Goal: Task Accomplishment & Management: Manage account settings

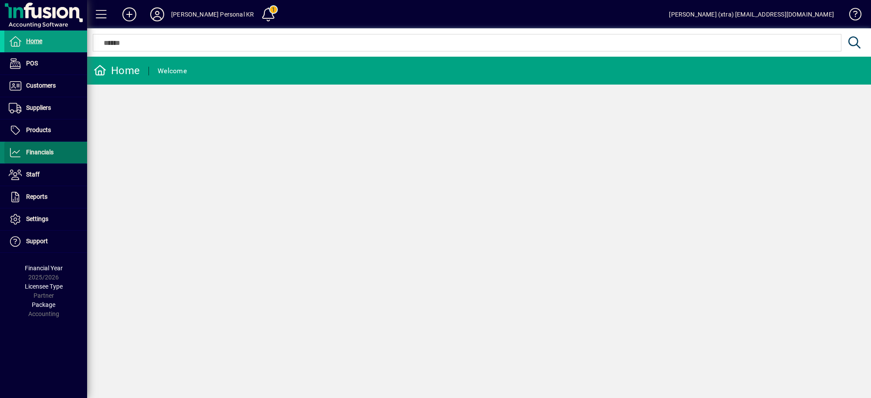
click at [63, 147] on span at bounding box center [45, 152] width 83 height 21
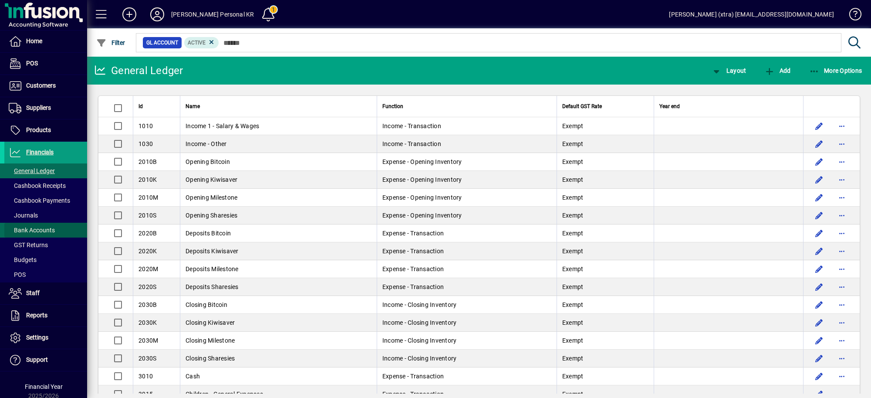
click at [47, 226] on span "Bank Accounts" at bounding box center [29, 230] width 51 height 9
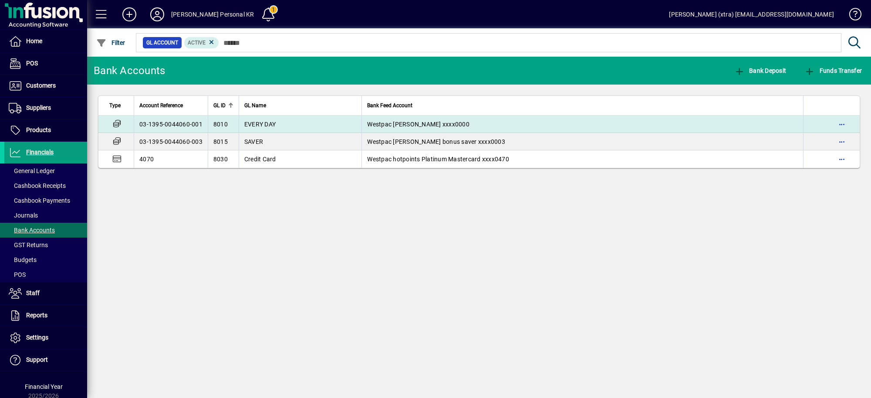
click at [246, 126] on span "EVERY DAY" at bounding box center [259, 124] width 31 height 7
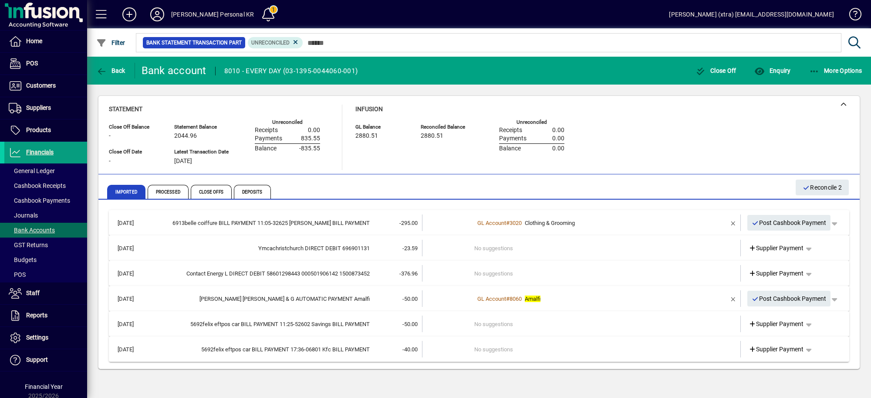
click at [516, 242] on td "No suggestions" at bounding box center [582, 247] width 216 height 17
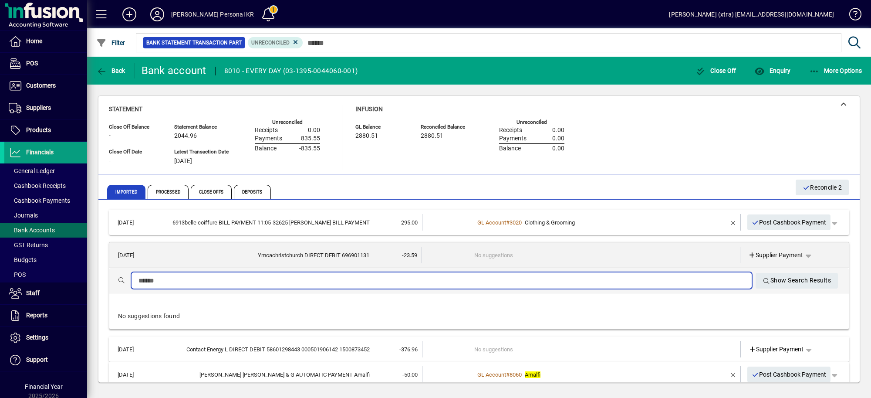
click at [505, 276] on input "text" at bounding box center [441, 280] width 606 height 10
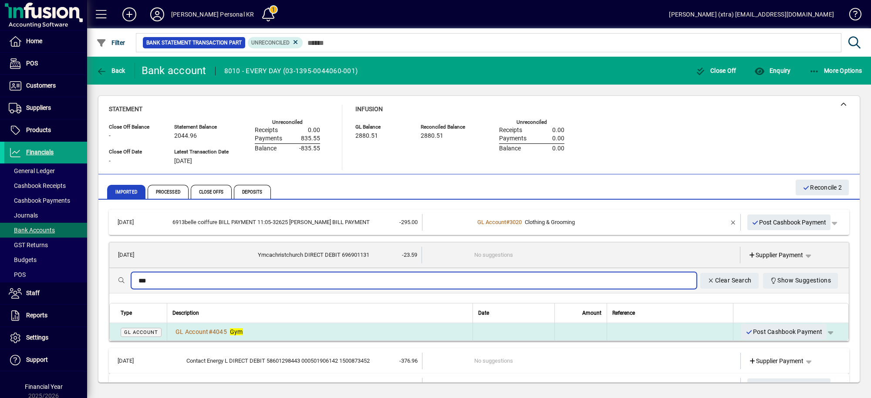
type input "***"
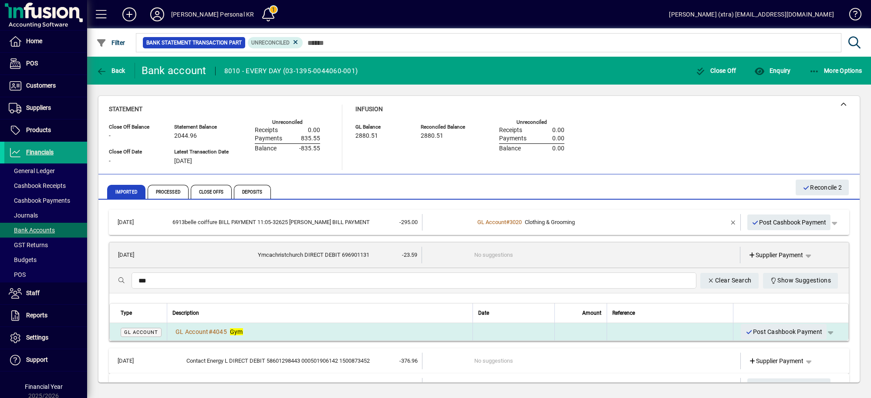
click at [472, 324] on td at bounding box center [513, 331] width 82 height 17
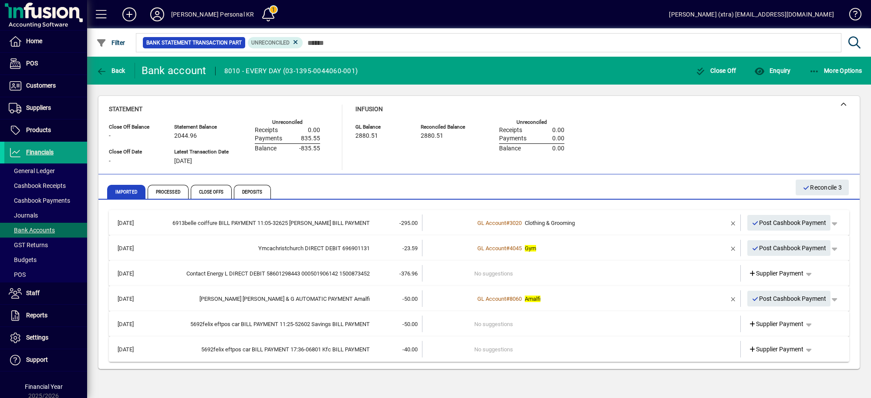
click at [449, 275] on td at bounding box center [448, 273] width 52 height 17
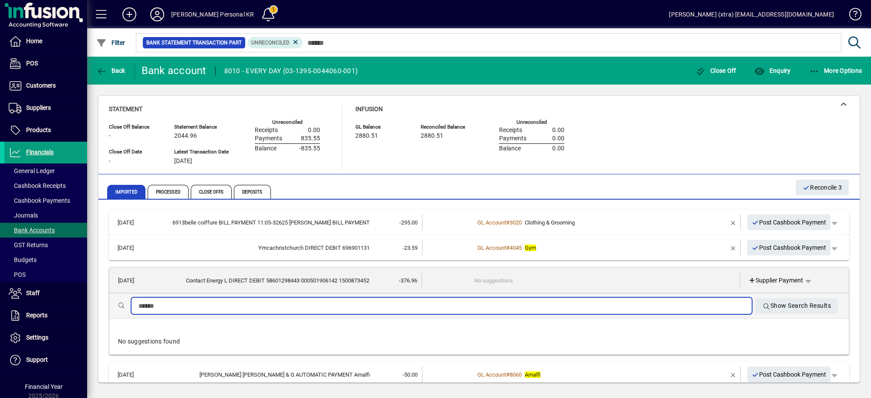
click at [445, 300] on input "text" at bounding box center [441, 305] width 606 height 10
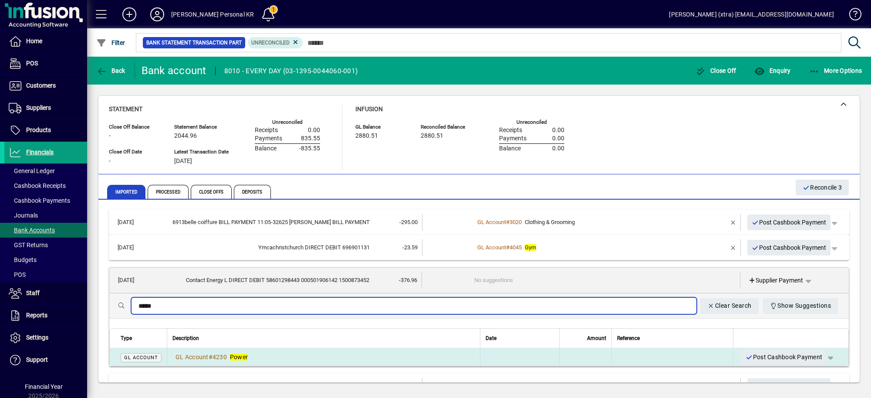
type input "*****"
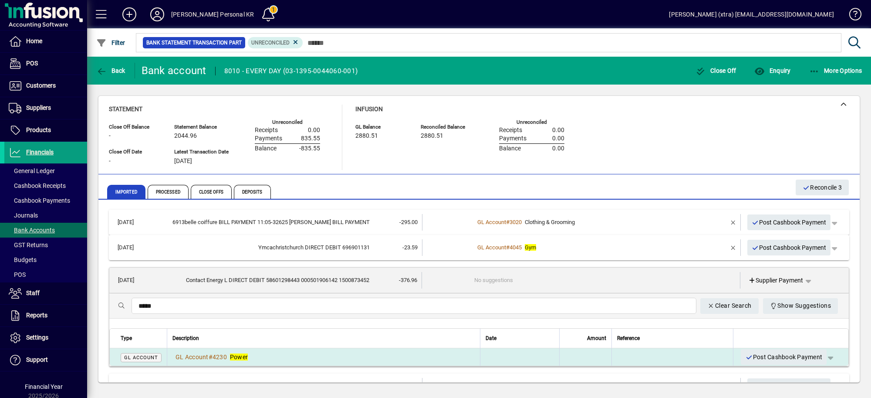
click at [405, 357] on div "GL Account # 4230 Power" at bounding box center [323, 356] width 302 height 9
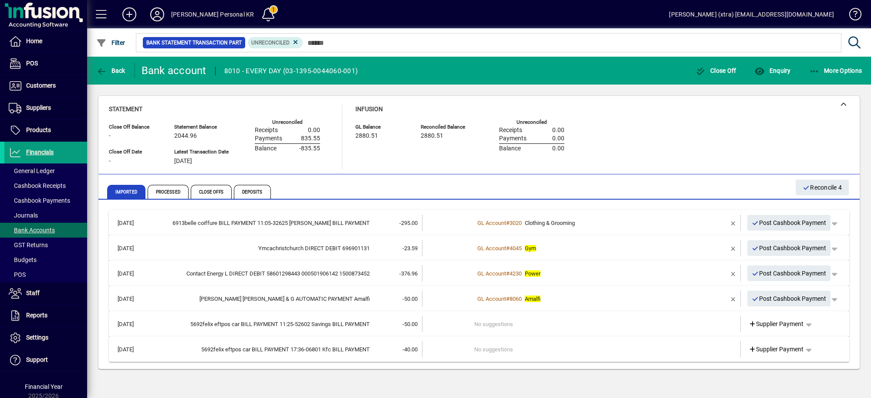
click at [438, 323] on td at bounding box center [448, 323] width 52 height 17
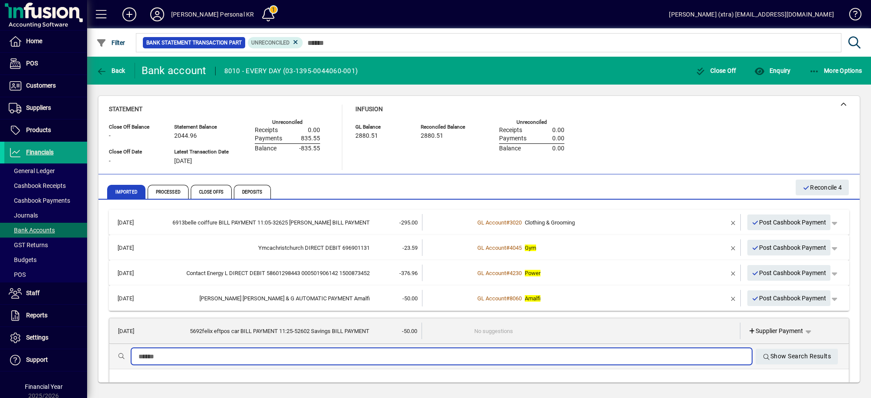
click at [438, 356] on input "text" at bounding box center [441, 356] width 606 height 10
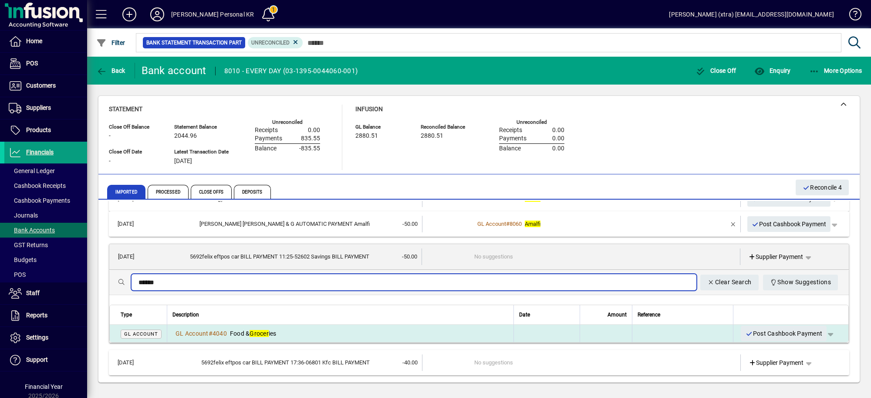
type input "******"
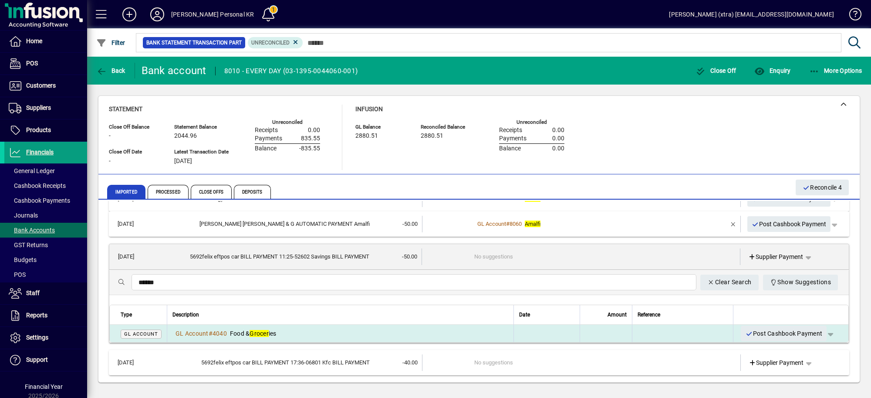
click at [434, 334] on div "GL Account # 4040 Food & Grocer ies" at bounding box center [340, 333] width 336 height 9
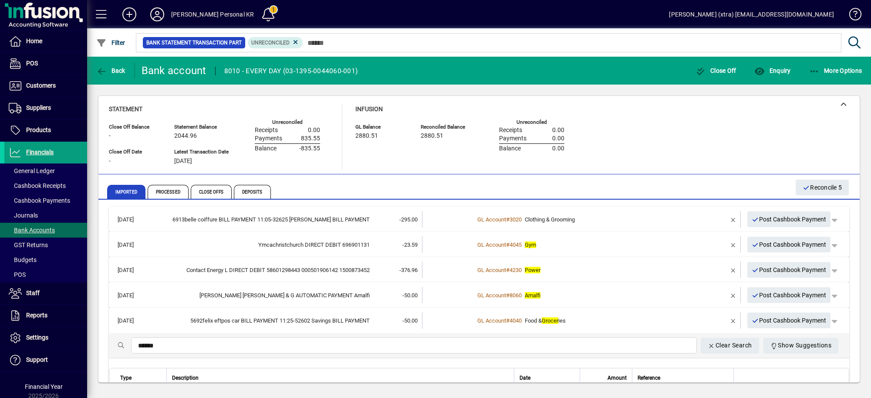
scroll to position [0, 0]
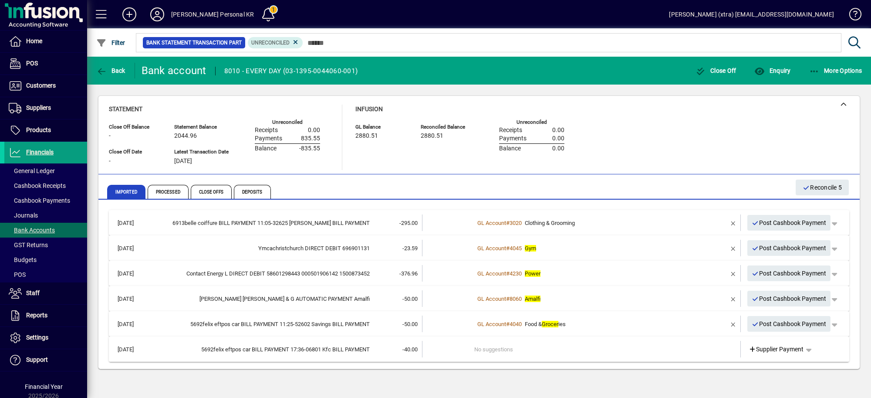
click at [438, 346] on td at bounding box center [448, 348] width 52 height 17
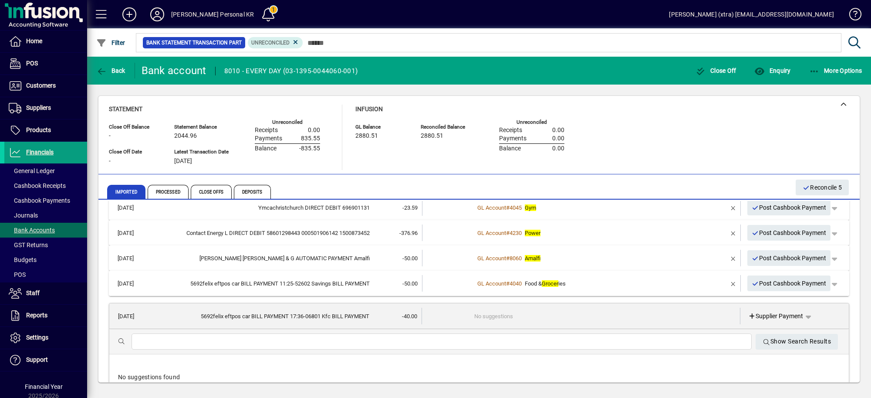
scroll to position [40, 0]
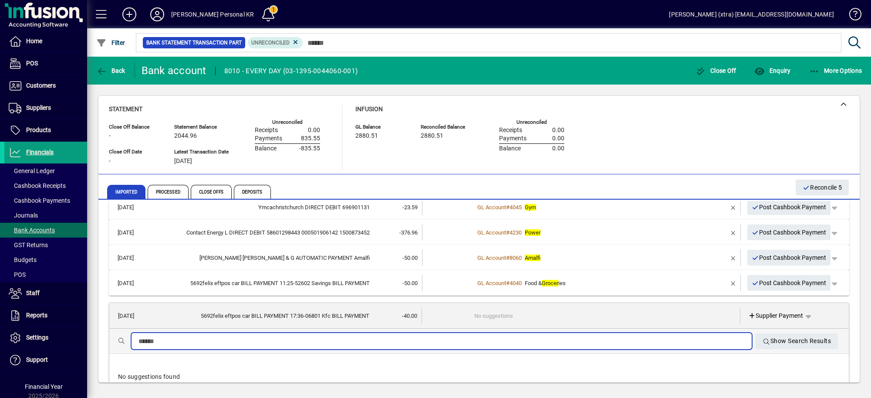
click at [431, 339] on input "text" at bounding box center [441, 341] width 606 height 10
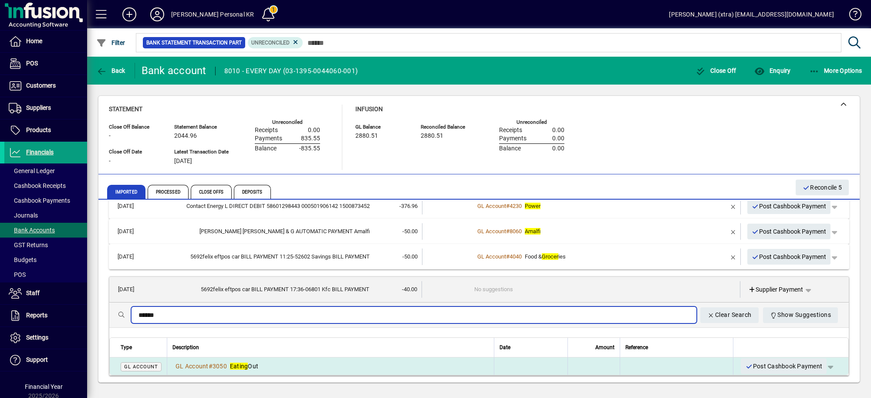
type input "******"
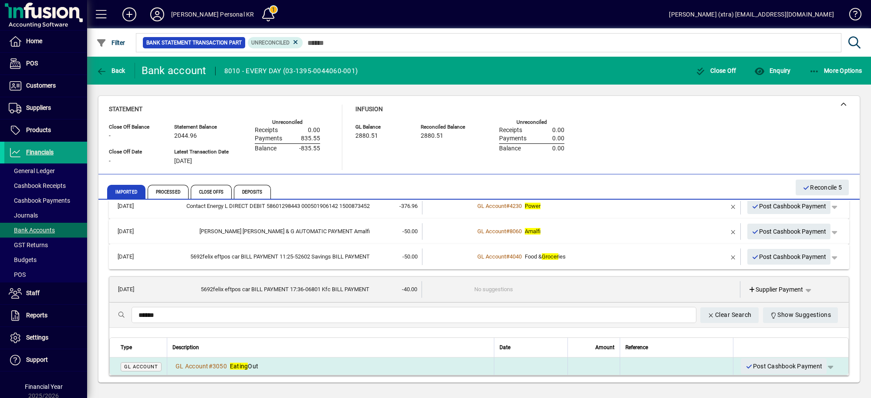
click at [426, 361] on div "GL Account # 3050 Eating Out" at bounding box center [330, 365] width 316 height 9
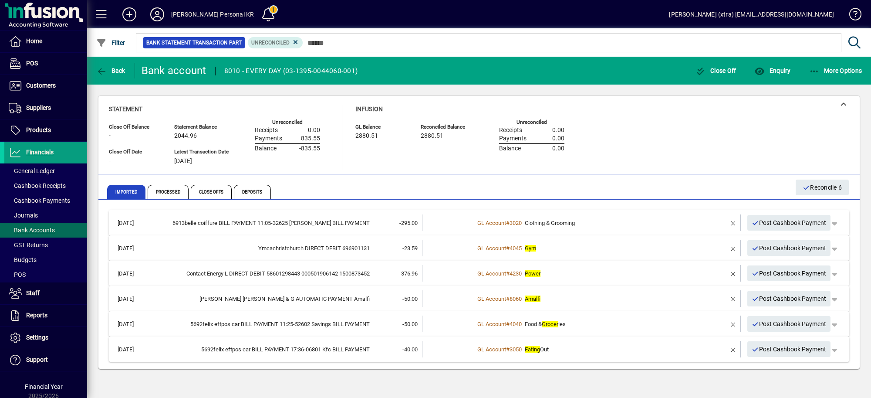
scroll to position [0, 0]
click at [819, 186] on span "Reconcile 6" at bounding box center [821, 187] width 39 height 14
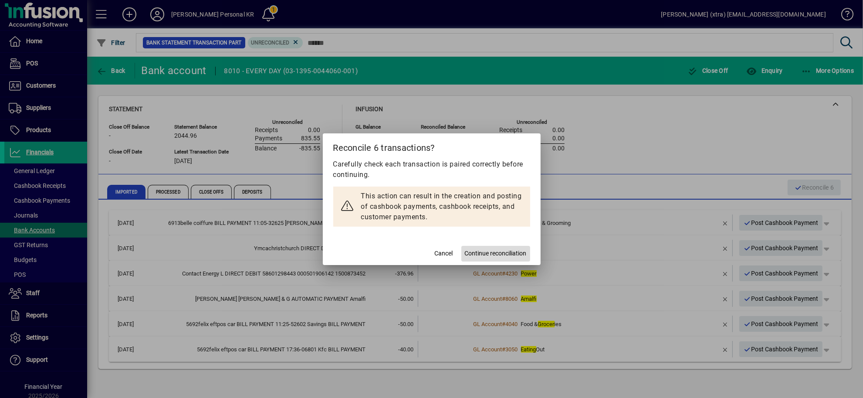
click at [497, 252] on span "Continue reconciliation" at bounding box center [496, 253] width 62 height 9
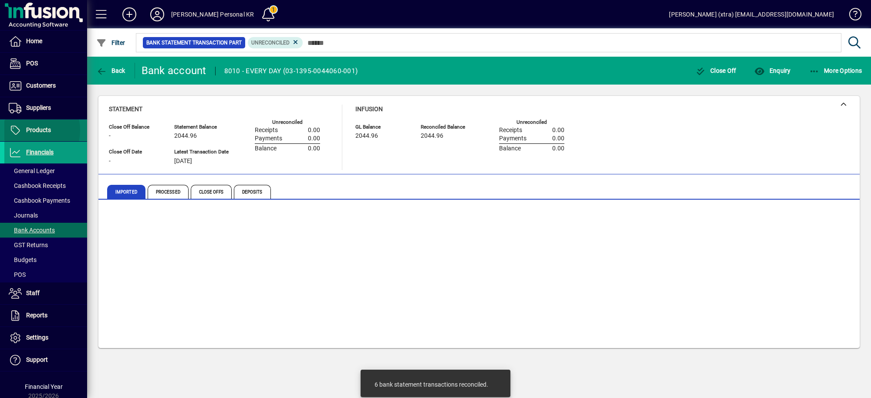
click at [30, 131] on span "Products" at bounding box center [38, 129] width 25 height 7
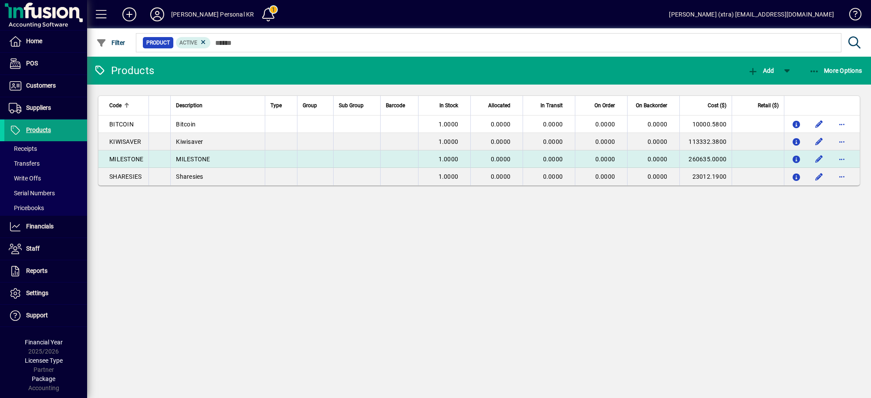
click at [405, 153] on td at bounding box center [399, 158] width 38 height 17
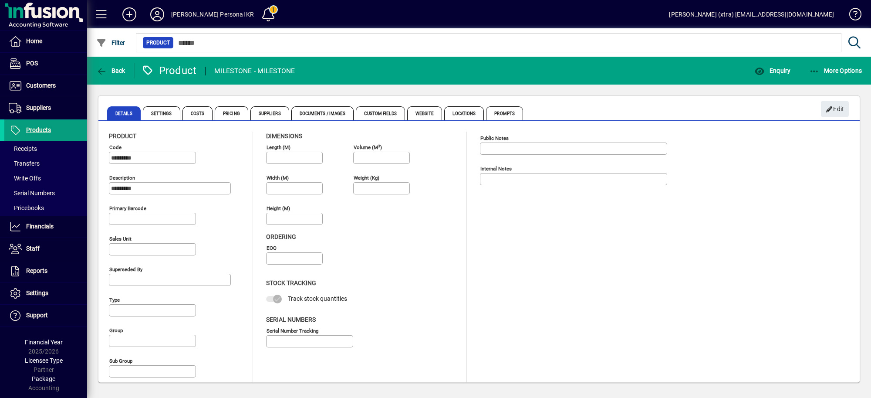
type input "****"
click at [200, 105] on span "Costs" at bounding box center [198, 113] width 33 height 21
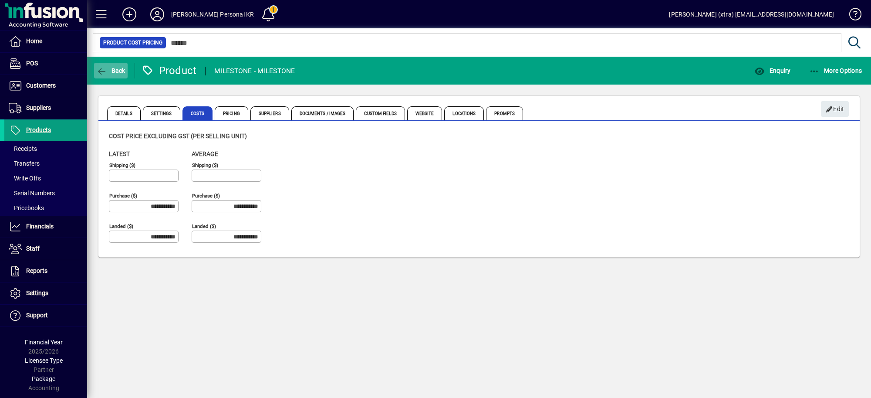
click at [112, 66] on span "button" at bounding box center [111, 70] width 34 height 21
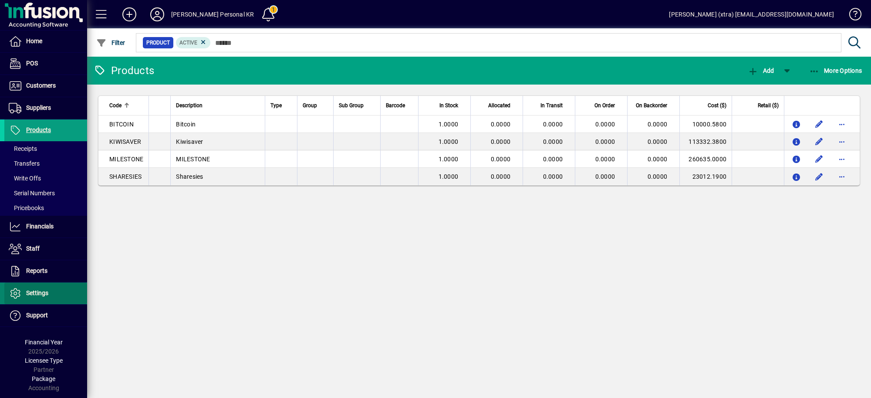
click at [44, 287] on span at bounding box center [45, 293] width 83 height 21
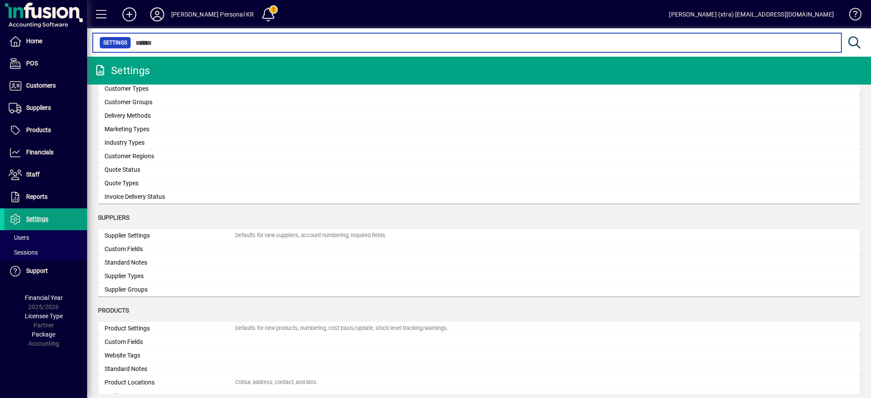
scroll to position [626, 0]
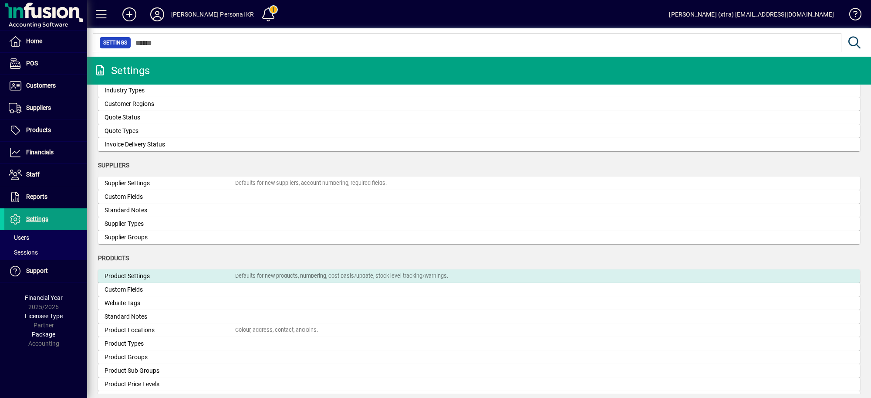
click at [175, 278] on div "Product Settings" at bounding box center [169, 275] width 131 height 9
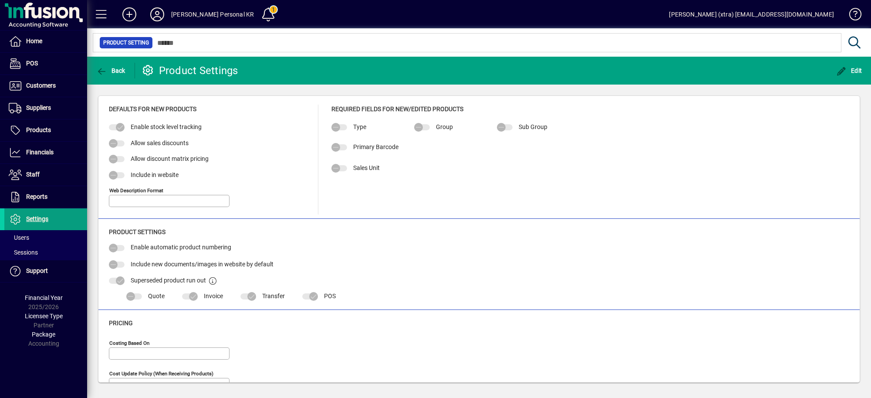
type input "**********"
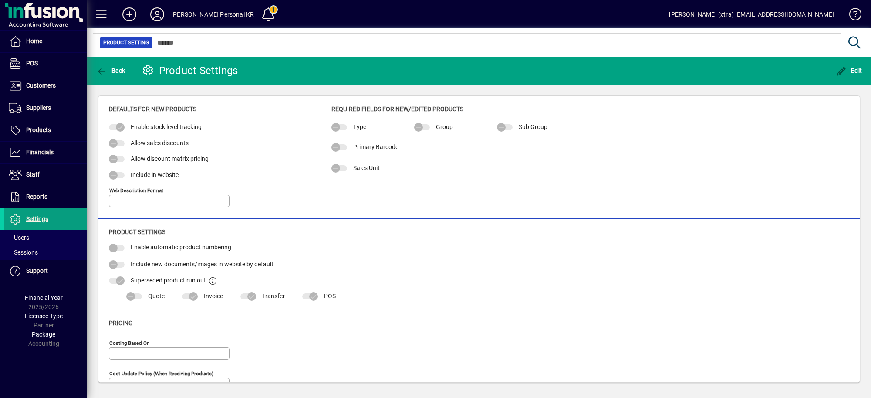
type input "**********"
click at [57, 128] on span at bounding box center [45, 130] width 83 height 21
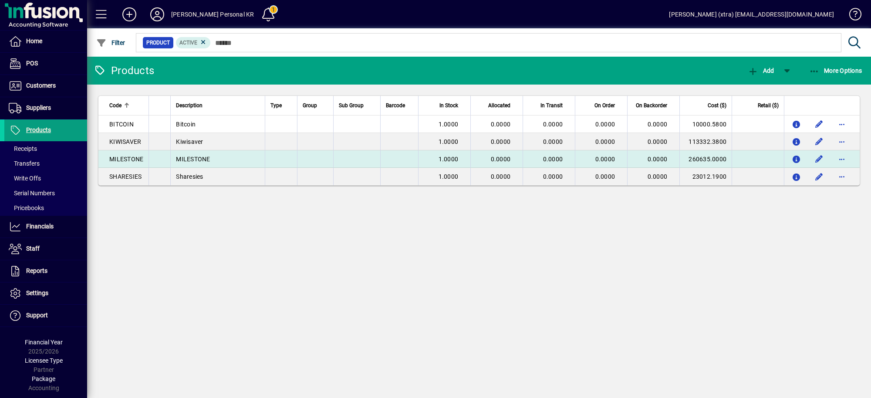
click at [226, 156] on td "MILESTONE" at bounding box center [217, 158] width 94 height 17
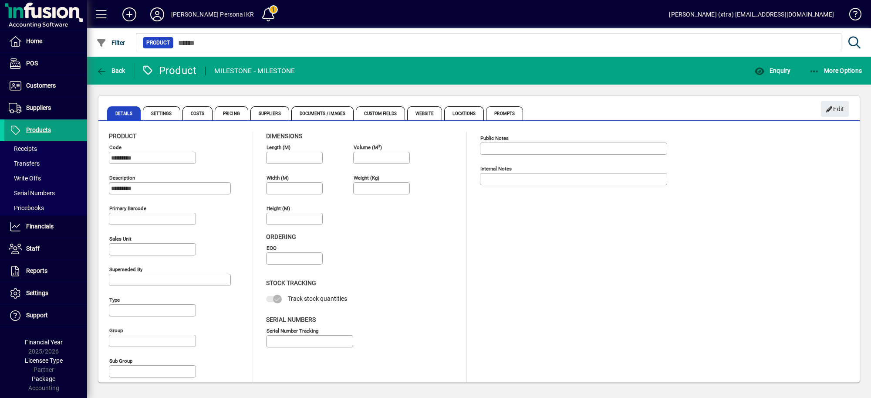
type input "****"
click at [199, 111] on span "Costs" at bounding box center [197, 113] width 30 height 14
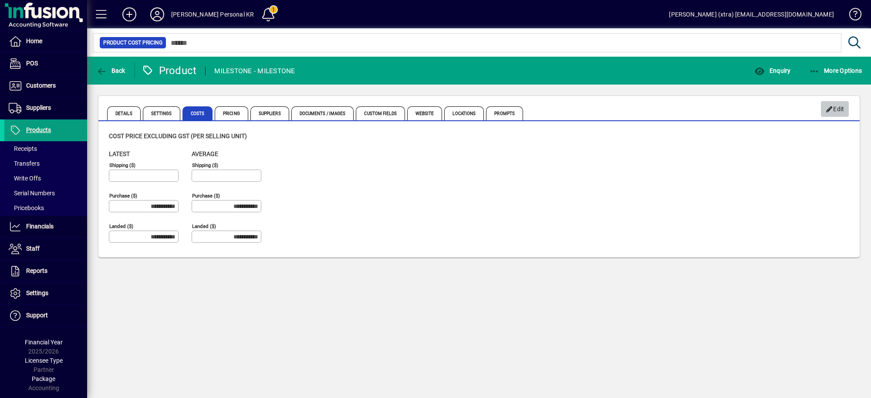
click at [833, 109] on span "Edit" at bounding box center [834, 109] width 19 height 14
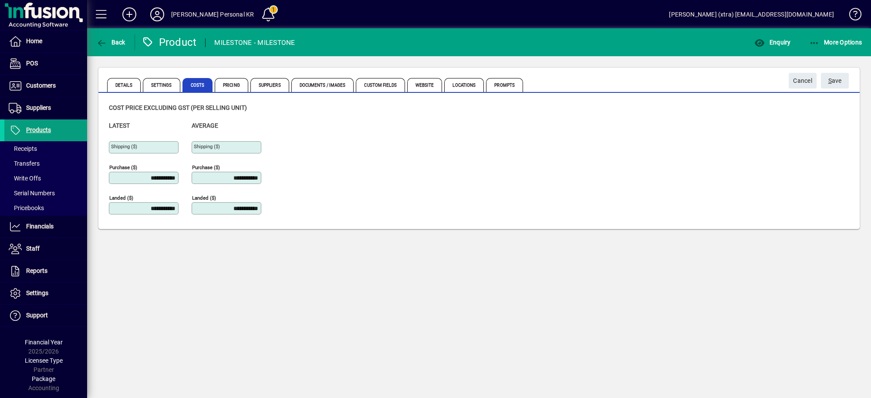
drag, startPoint x: 122, startPoint y: 180, endPoint x: 263, endPoint y: 160, distance: 142.0
click at [263, 160] on div "**********" at bounding box center [191, 171] width 165 height 101
type input "**********"
click at [832, 81] on span "S ave" at bounding box center [834, 81] width 13 height 14
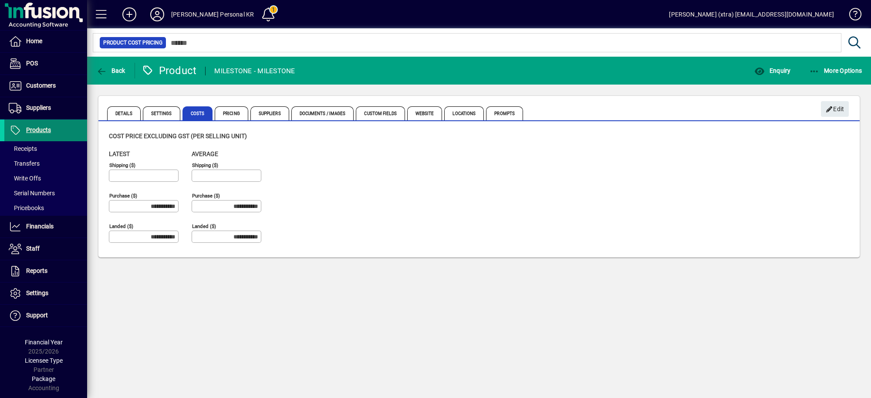
click at [50, 126] on span "Products" at bounding box center [38, 129] width 25 height 7
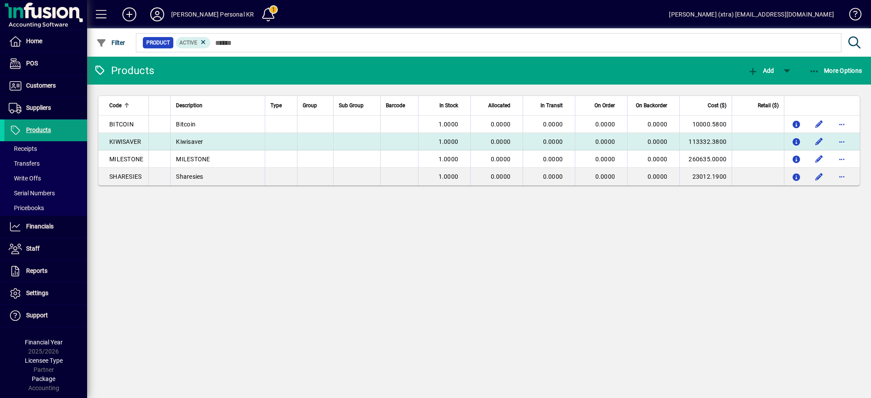
click at [234, 140] on td "Kiwisaver" at bounding box center [217, 141] width 94 height 17
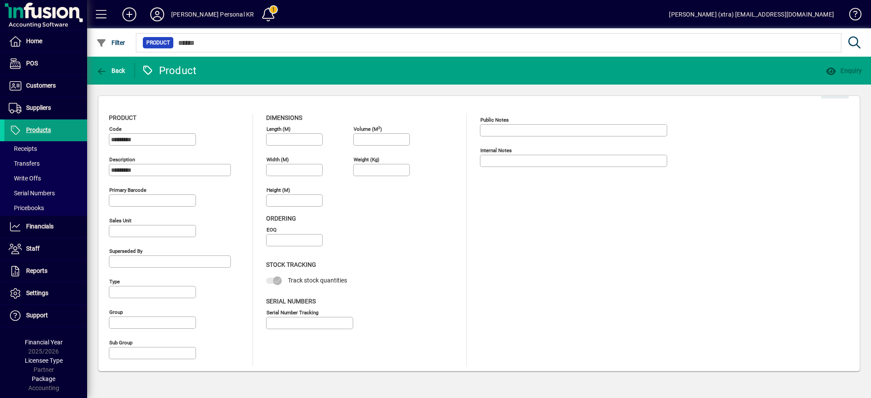
type input "****"
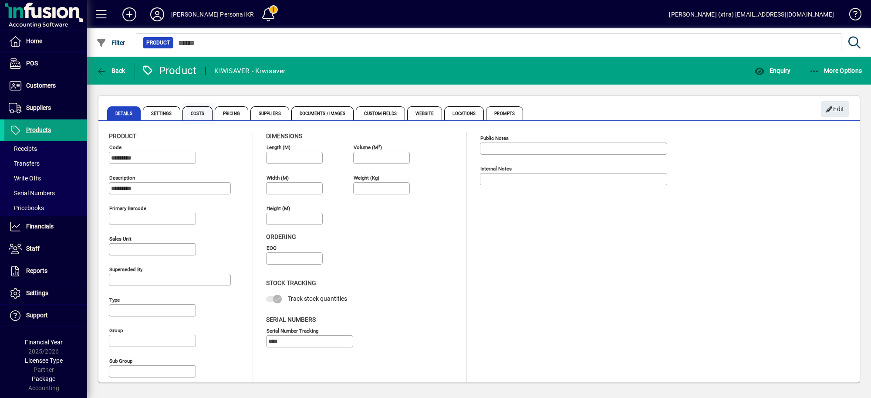
click at [199, 114] on span "Costs" at bounding box center [197, 113] width 30 height 14
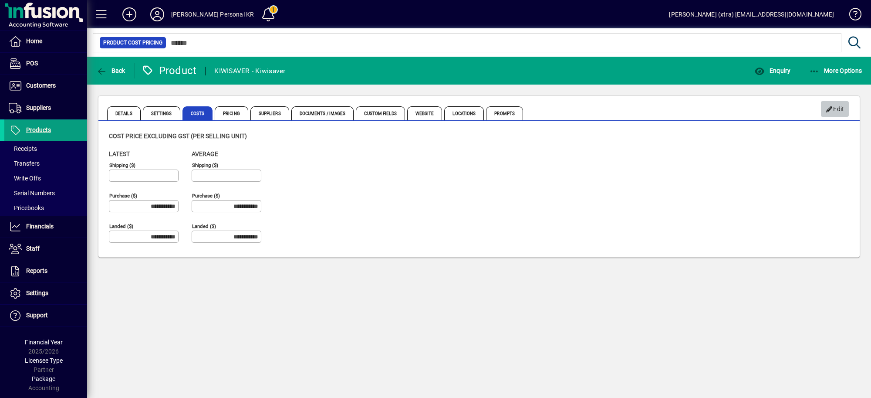
click at [832, 103] on span "Edit" at bounding box center [834, 109] width 19 height 14
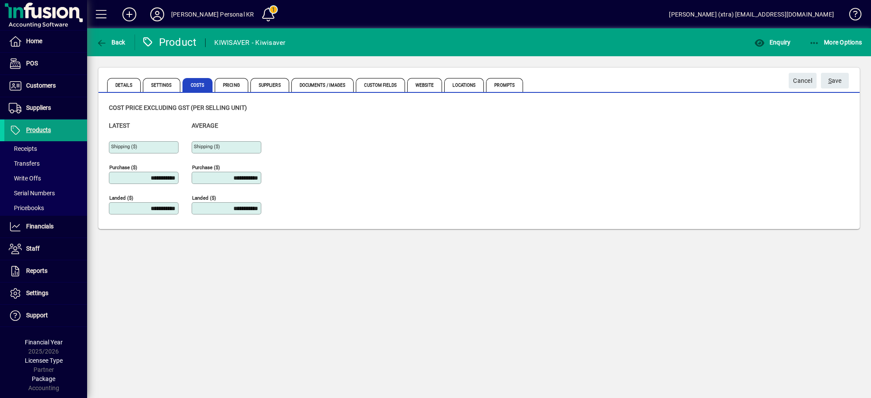
drag, startPoint x: 134, startPoint y: 175, endPoint x: 438, endPoint y: 128, distance: 308.1
click at [438, 128] on div "**********" at bounding box center [479, 171] width 740 height 101
type input "**********"
click at [833, 77] on span "S ave" at bounding box center [834, 81] width 13 height 14
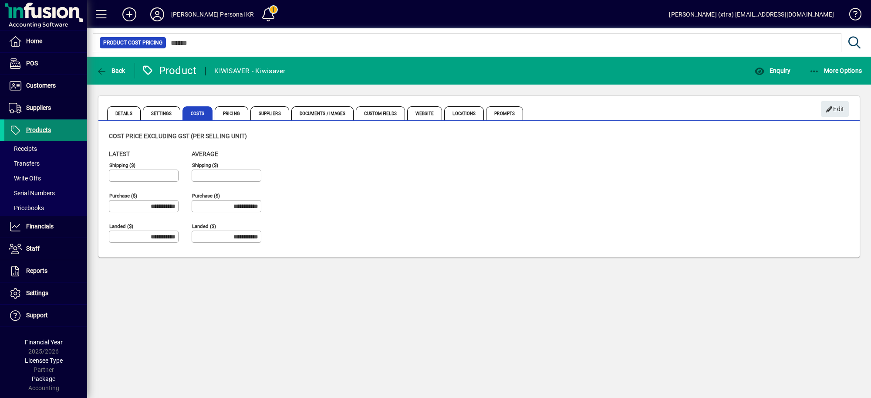
click at [38, 128] on span "Products" at bounding box center [38, 129] width 25 height 7
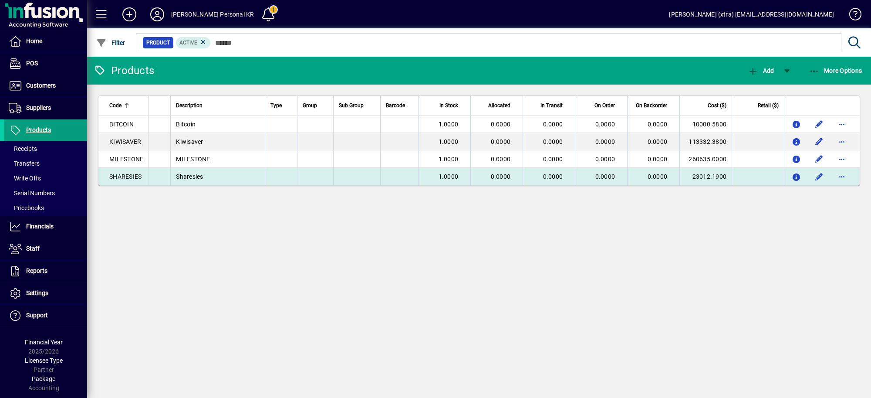
click at [212, 175] on td "Sharesies" at bounding box center [217, 176] width 94 height 17
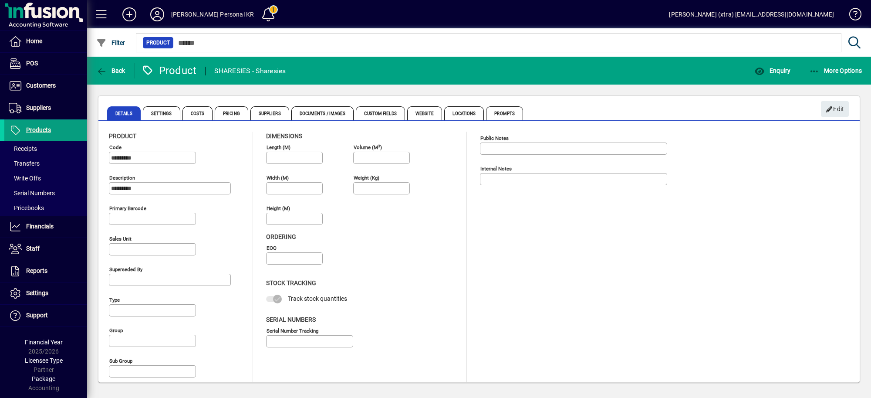
type input "****"
click at [201, 106] on span "Costs" at bounding box center [197, 113] width 30 height 14
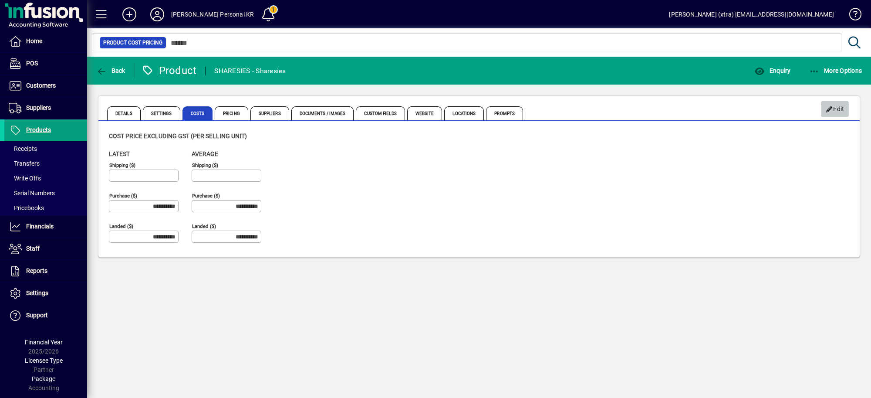
click at [840, 108] on span "Edit" at bounding box center [834, 109] width 19 height 14
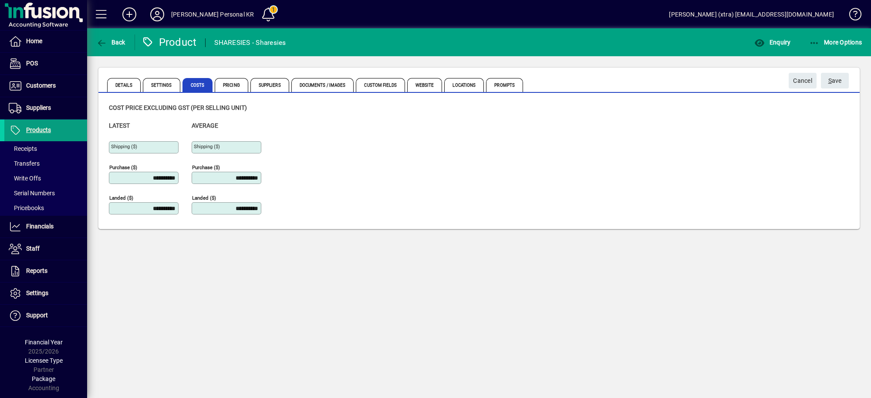
drag, startPoint x: 131, startPoint y: 178, endPoint x: 333, endPoint y: 170, distance: 201.7
click at [333, 170] on div "**********" at bounding box center [479, 171] width 740 height 101
type input "**********"
click at [842, 83] on span "submit" at bounding box center [835, 80] width 28 height 21
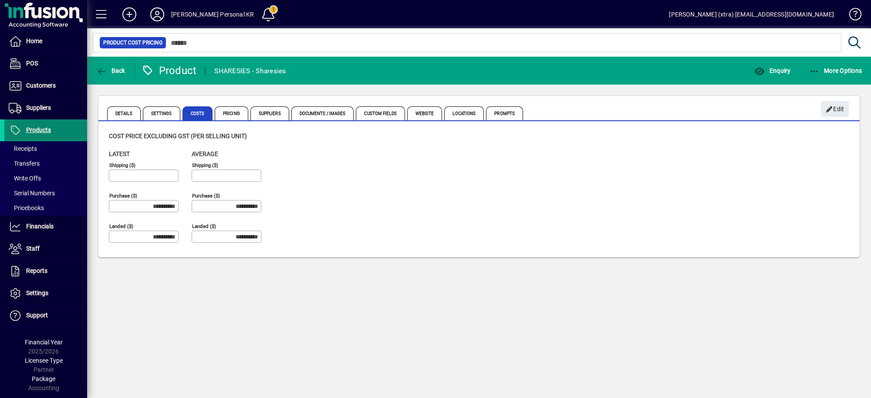
click at [50, 129] on span "Products" at bounding box center [38, 129] width 25 height 7
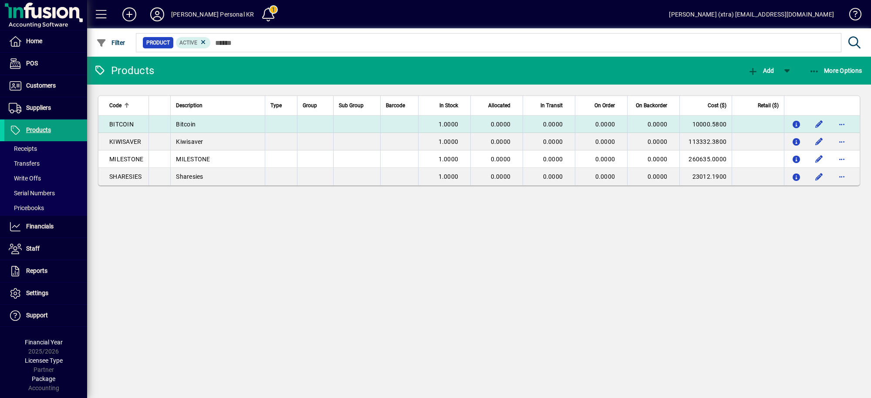
click at [466, 118] on td "1.0000" at bounding box center [444, 123] width 52 height 17
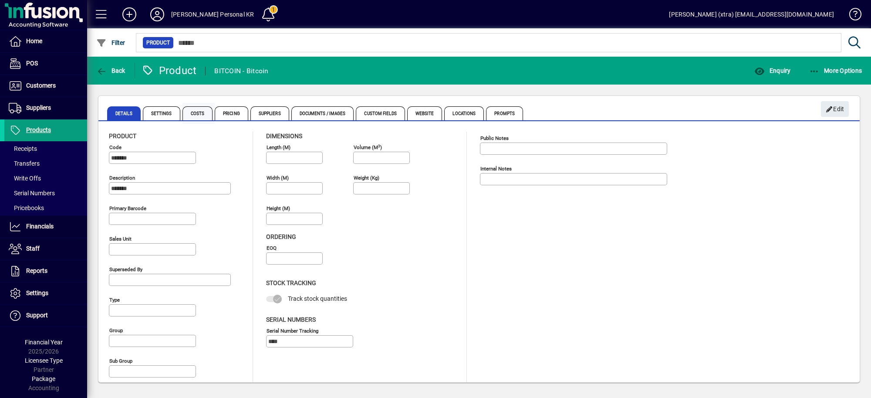
click at [199, 109] on span "Costs" at bounding box center [197, 113] width 30 height 14
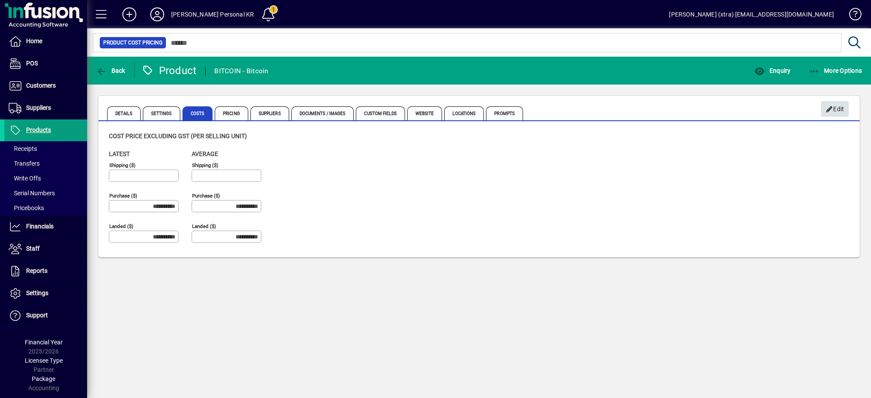
click at [829, 109] on icon "button" at bounding box center [829, 109] width 8 height 6
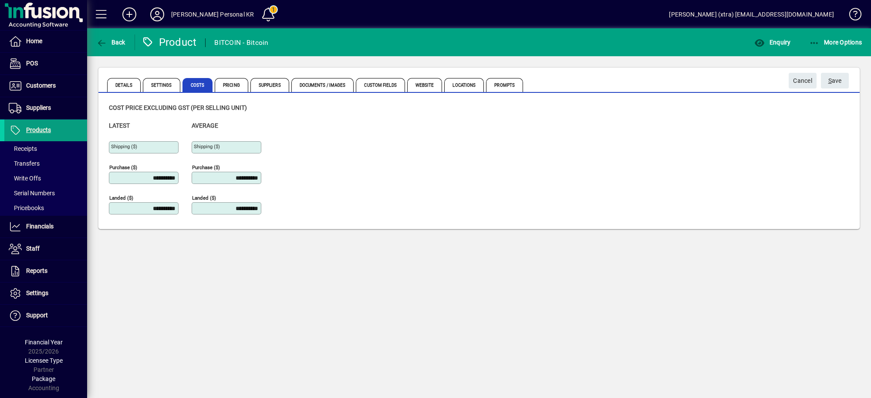
drag, startPoint x: 126, startPoint y: 179, endPoint x: 312, endPoint y: 155, distance: 187.5
click at [312, 155] on div "**********" at bounding box center [479, 171] width 740 height 101
click at [821, 73] on button "S ave" at bounding box center [835, 81] width 28 height 16
type input "**********"
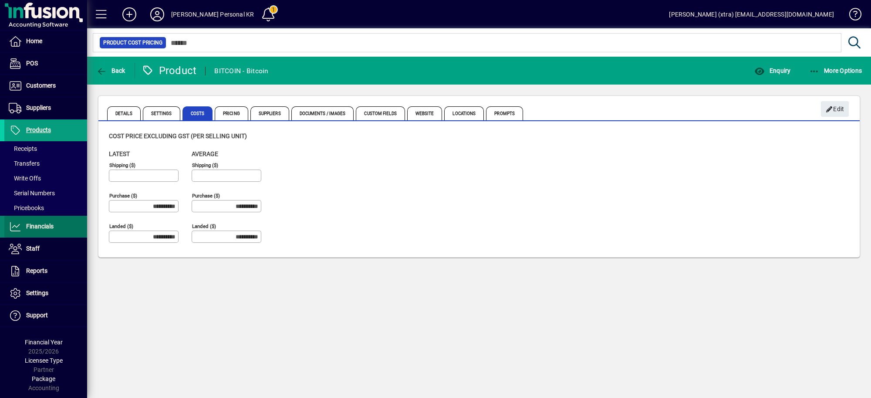
click at [40, 225] on span "Financials" at bounding box center [39, 225] width 27 height 7
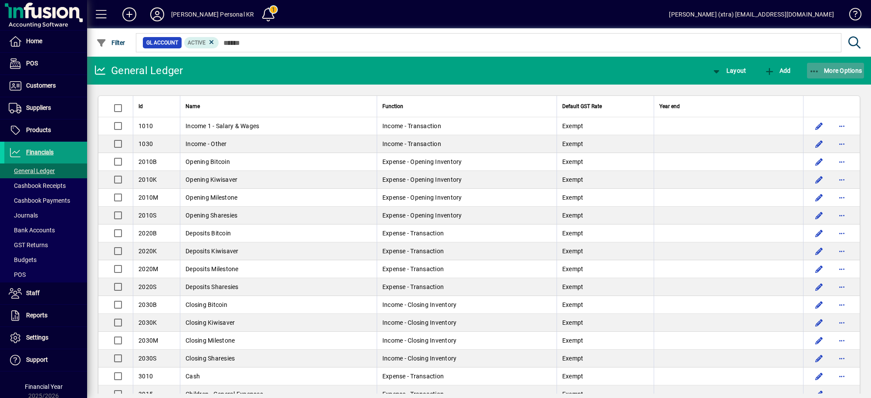
click at [836, 62] on span "button" at bounding box center [835, 70] width 57 height 21
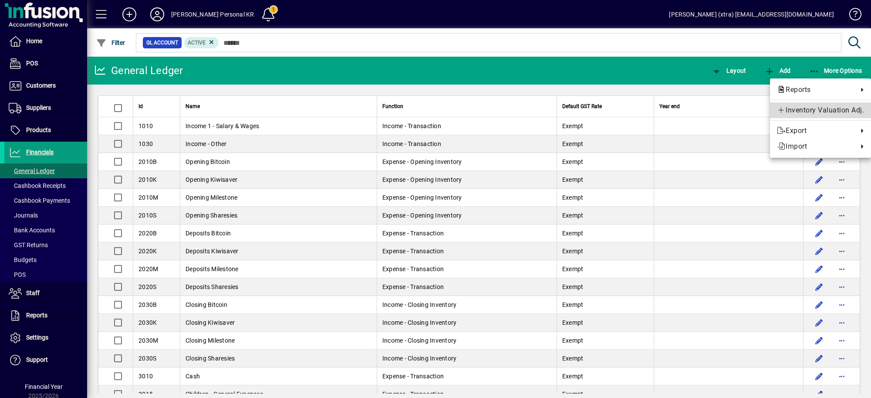
click at [810, 110] on span "Inventory Valuation Adj." at bounding box center [820, 110] width 87 height 10
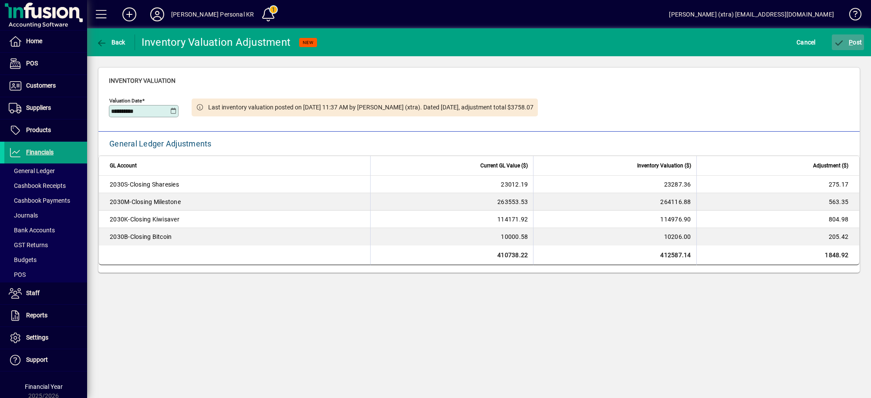
click at [850, 32] on span "submit" at bounding box center [848, 42] width 33 height 21
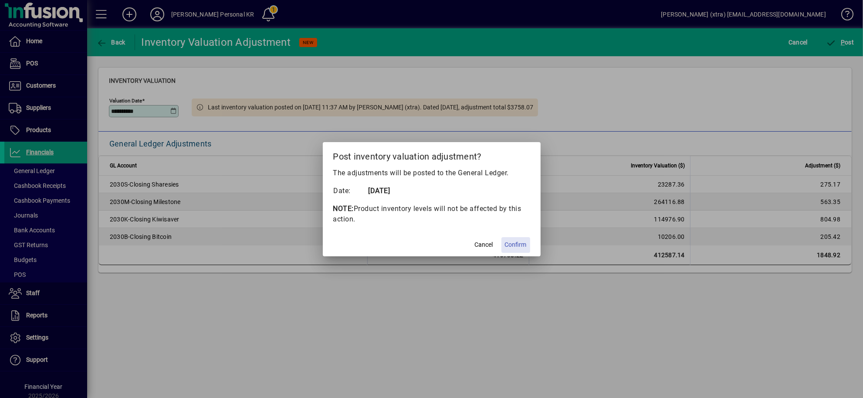
click at [518, 243] on span "Confirm" at bounding box center [516, 244] width 22 height 9
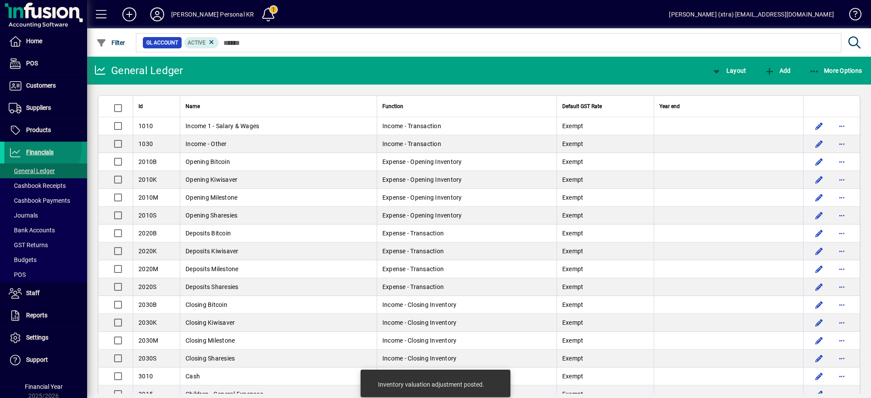
click at [40, 148] on span "Financials" at bounding box center [28, 152] width 49 height 10
click at [38, 224] on span at bounding box center [45, 229] width 83 height 21
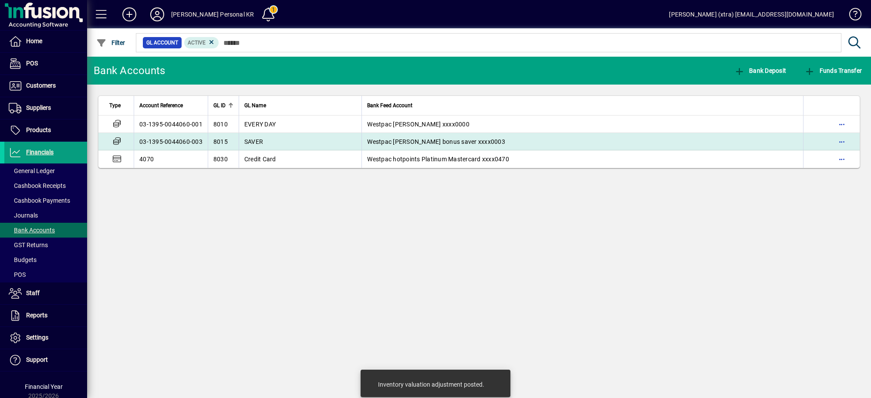
click at [172, 141] on td "03-1395-0044060-003" at bounding box center [171, 141] width 74 height 17
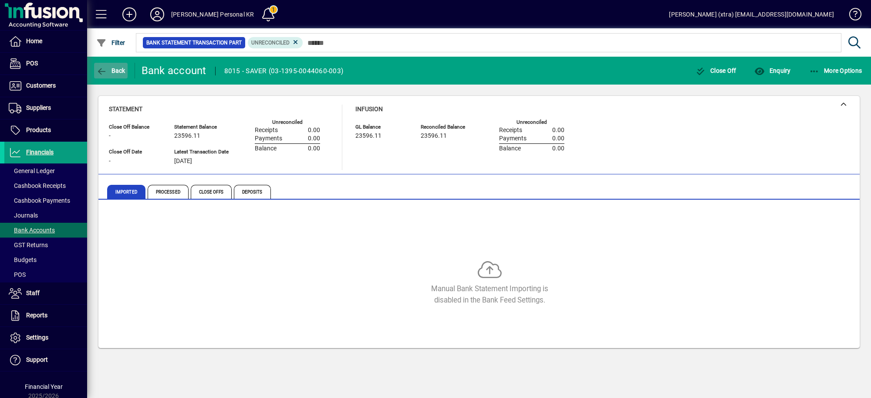
click at [117, 67] on span "Back" at bounding box center [110, 70] width 29 height 7
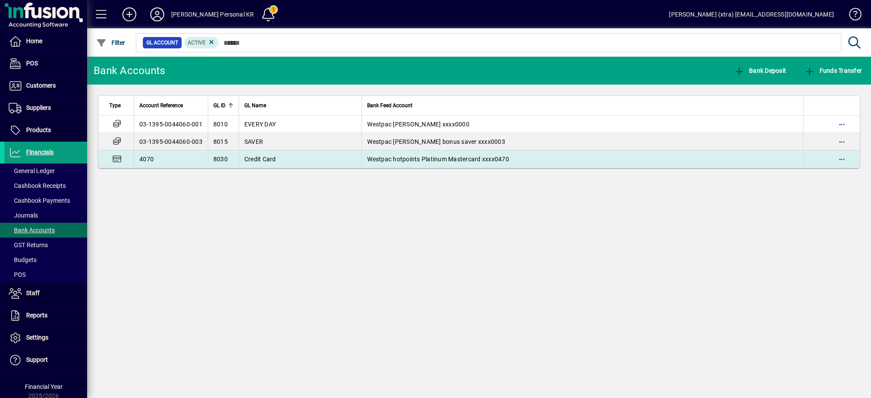
click at [170, 159] on td "4070" at bounding box center [171, 158] width 74 height 17
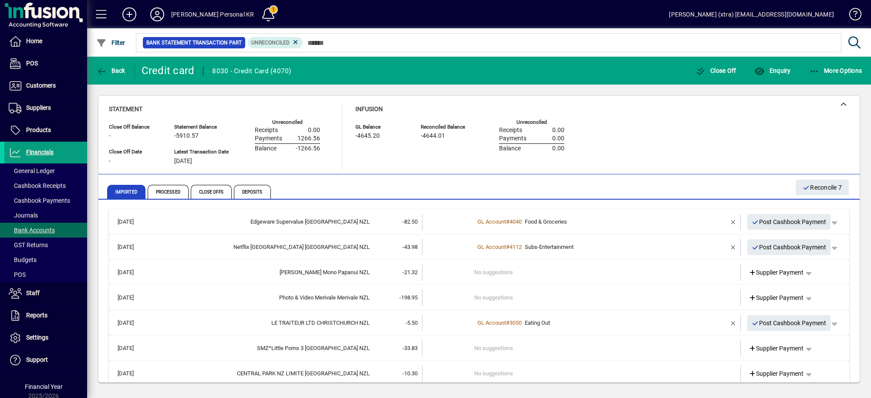
click at [542, 276] on td "No suggestions" at bounding box center [582, 272] width 216 height 17
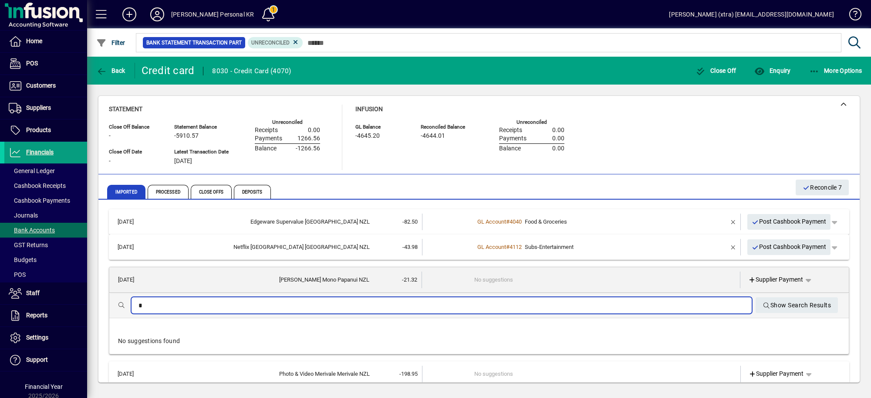
click at [552, 304] on input "*" at bounding box center [441, 305] width 606 height 10
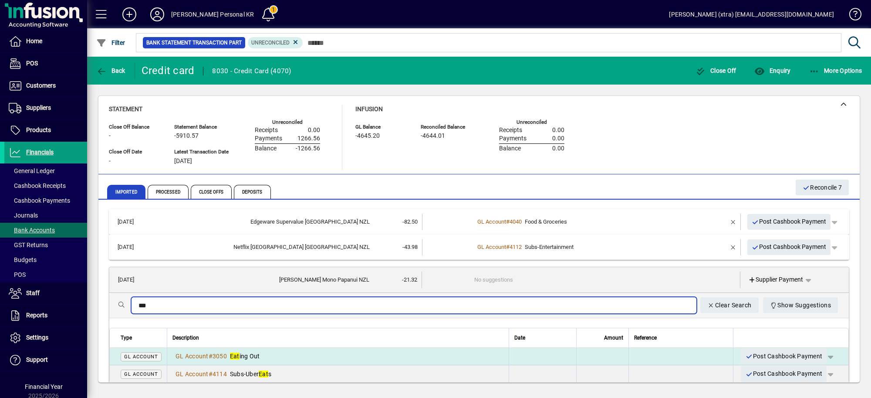
type input "***"
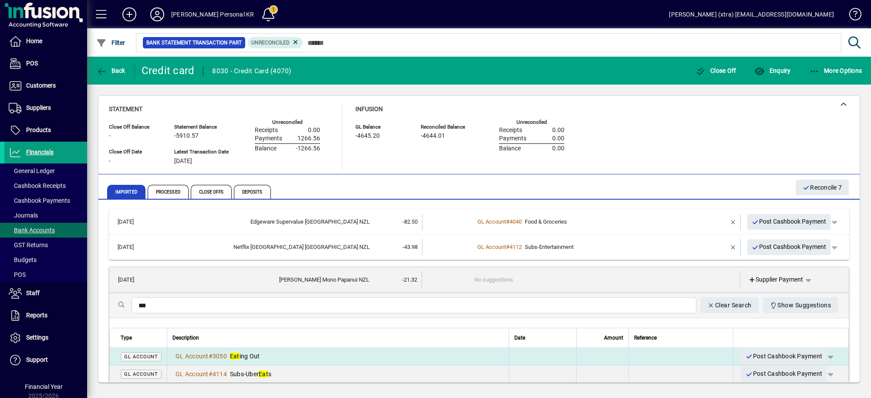
click at [404, 353] on div "GL Account # 3050 Eat ing Out" at bounding box center [337, 355] width 331 height 9
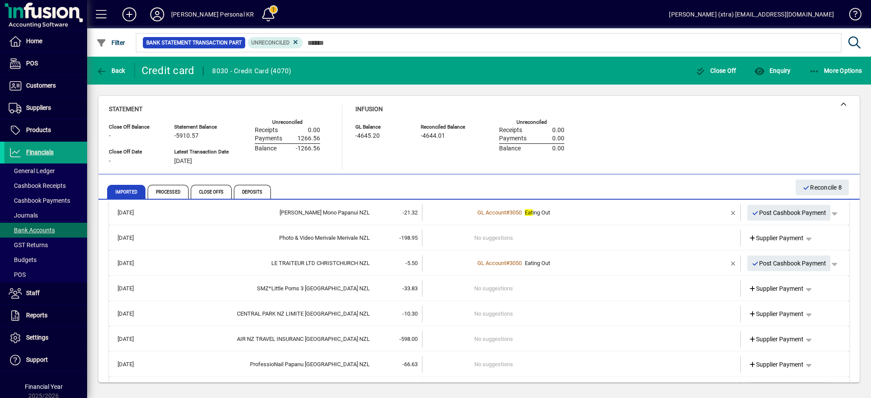
scroll to position [60, 0]
click at [432, 233] on td at bounding box center [448, 237] width 52 height 17
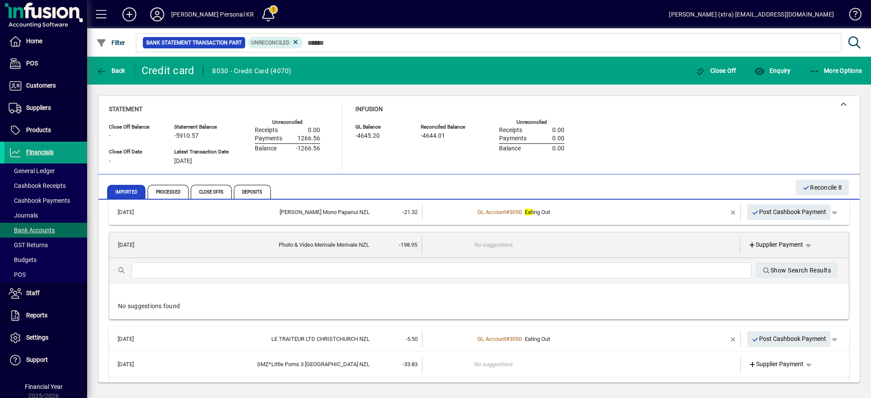
click at [429, 263] on div at bounding box center [441, 270] width 620 height 16
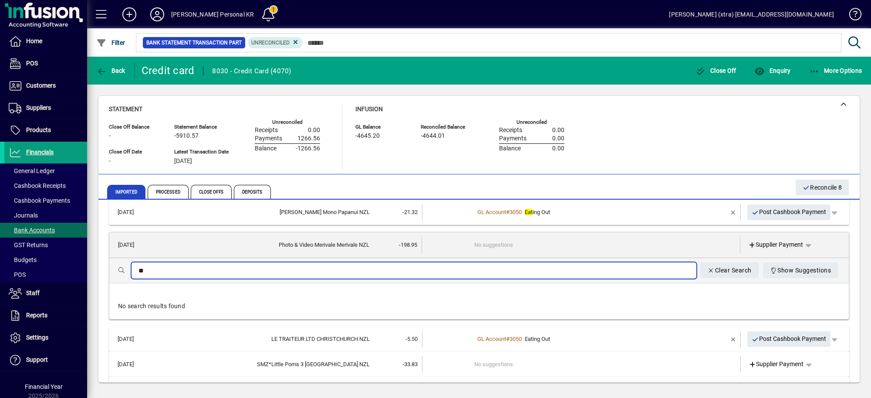
type input "*"
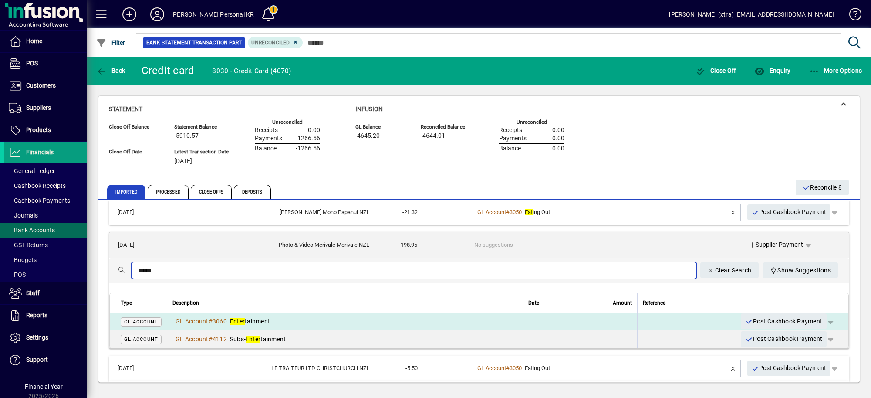
type input "*****"
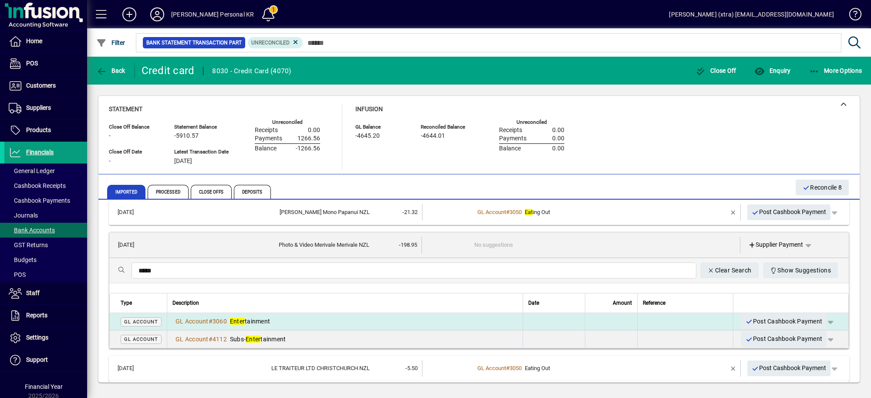
click at [395, 318] on div "GL Account # 3060 Enter tainment" at bounding box center [344, 321] width 345 height 9
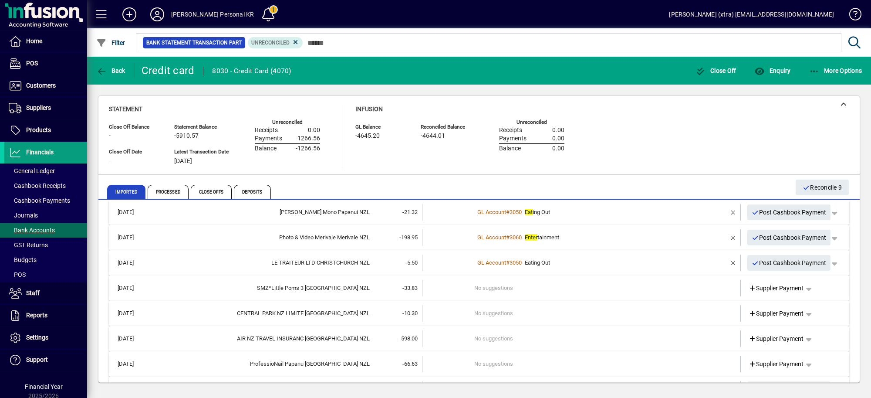
click at [411, 287] on span "-33.83" at bounding box center [409, 287] width 15 height 7
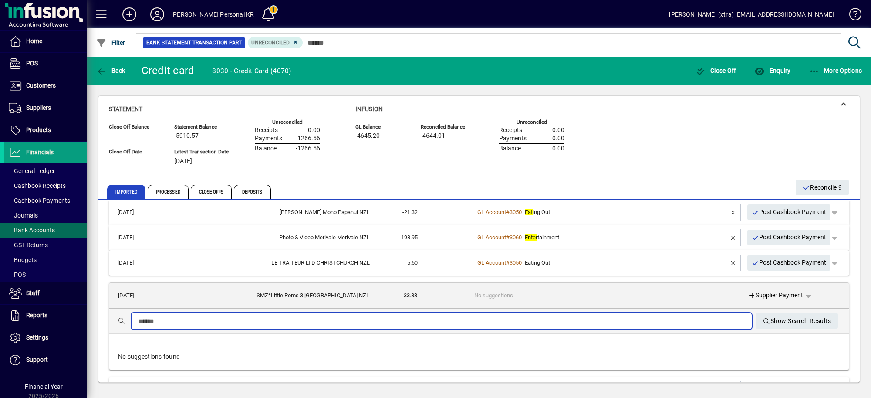
click at [404, 320] on input "text" at bounding box center [441, 321] width 606 height 10
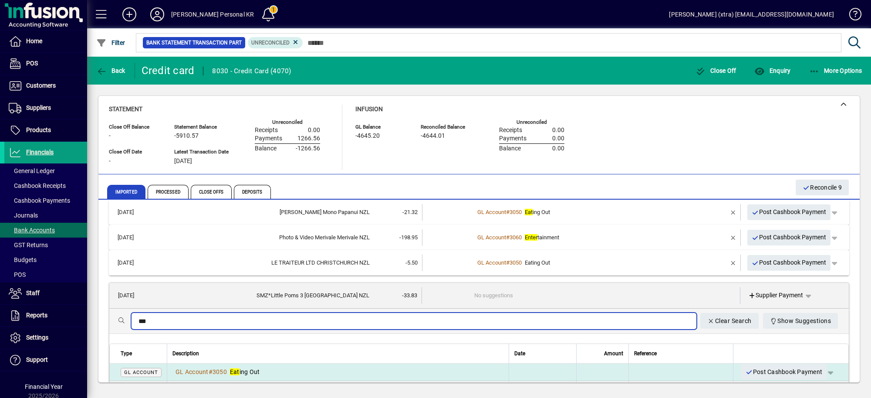
type input "***"
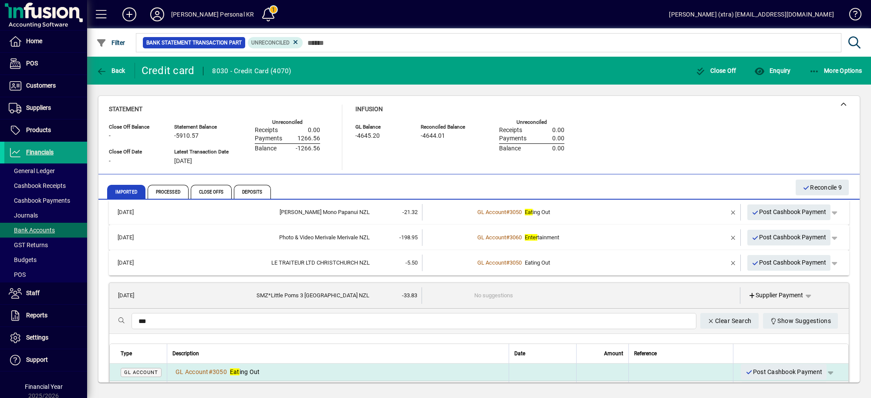
click at [381, 369] on div "GL Account # 3050 Eat ing Out" at bounding box center [337, 371] width 331 height 9
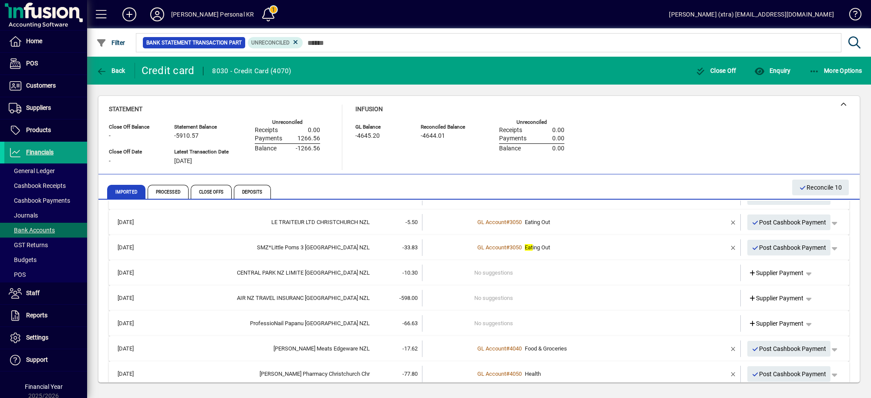
scroll to position [101, 0]
click at [387, 273] on td "-10.30" at bounding box center [396, 272] width 52 height 17
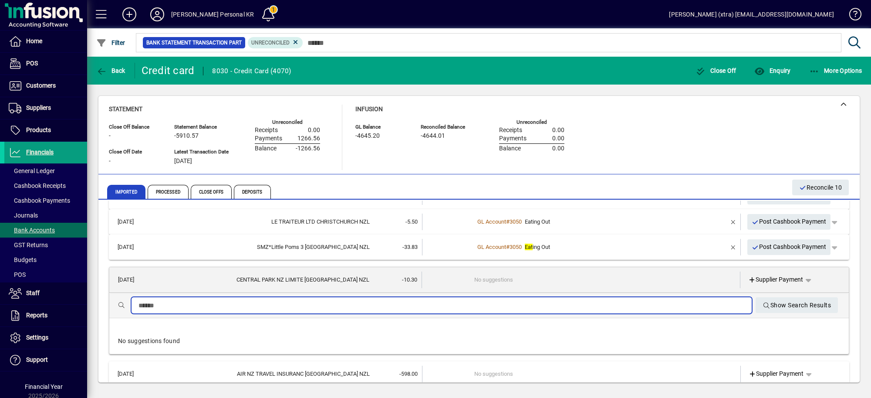
click at [391, 301] on input "text" at bounding box center [441, 305] width 606 height 10
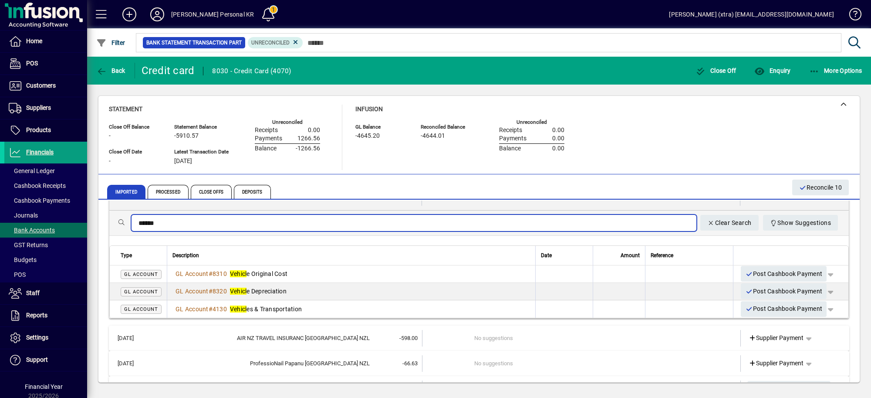
scroll to position [190, 0]
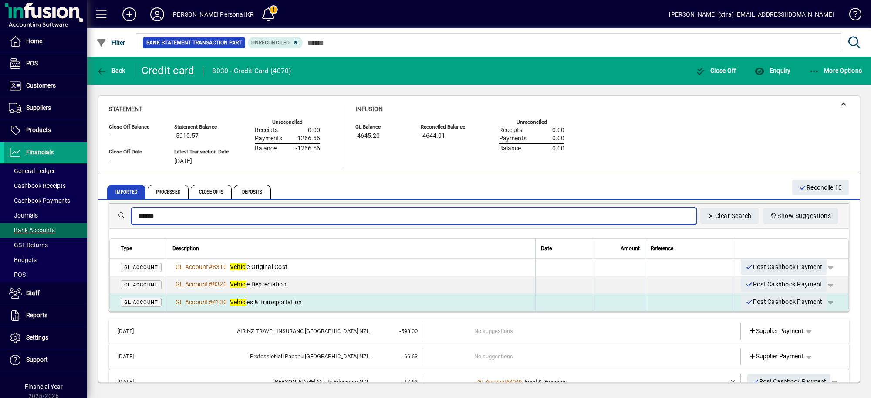
type input "******"
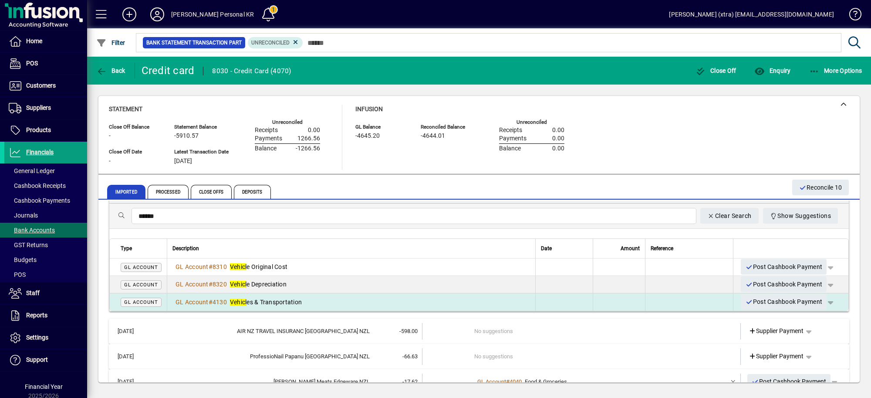
click at [386, 301] on div "GL Account # 4130 Vehicl es & Transportation" at bounding box center [350, 301] width 357 height 9
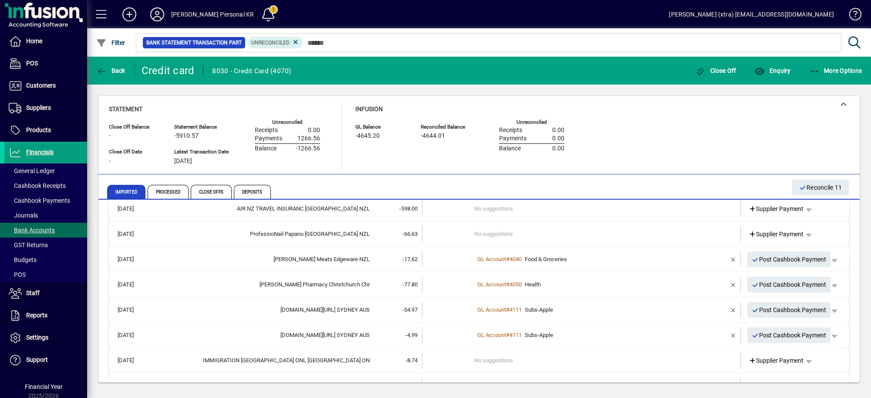
click at [396, 227] on td "-66.63" at bounding box center [396, 234] width 52 height 17
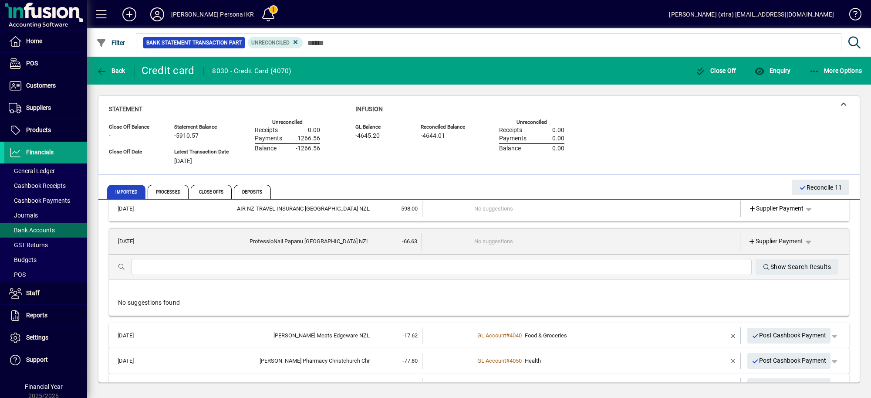
click at [396, 259] on div at bounding box center [441, 267] width 620 height 16
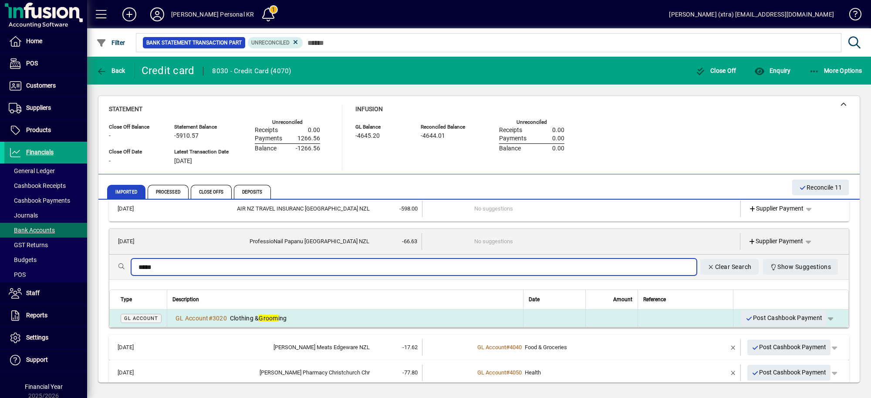
type input "*****"
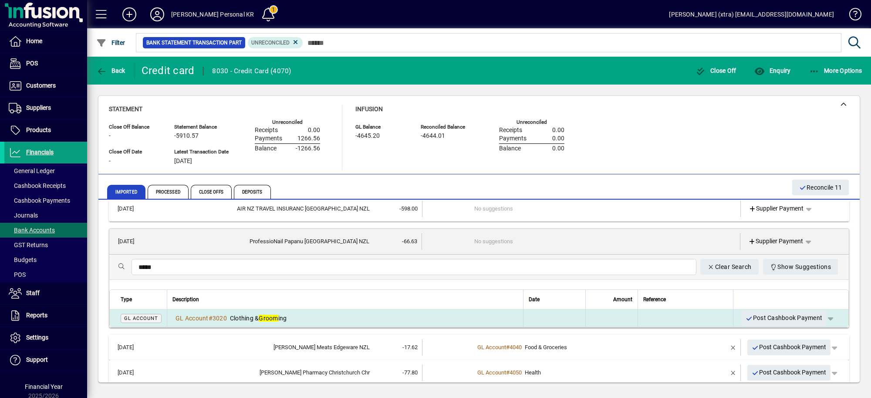
click at [373, 313] on div "GL Account # 3020 Clothing & Groom ing" at bounding box center [344, 317] width 345 height 9
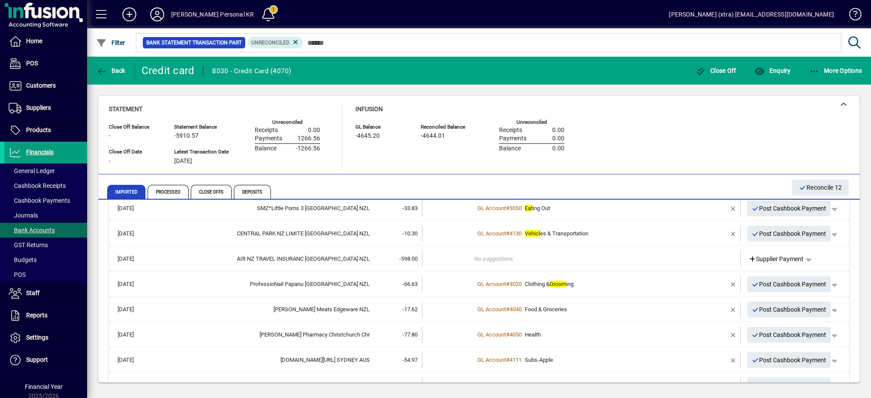
scroll to position [139, 0]
click at [370, 254] on td "-598.00" at bounding box center [396, 259] width 52 height 17
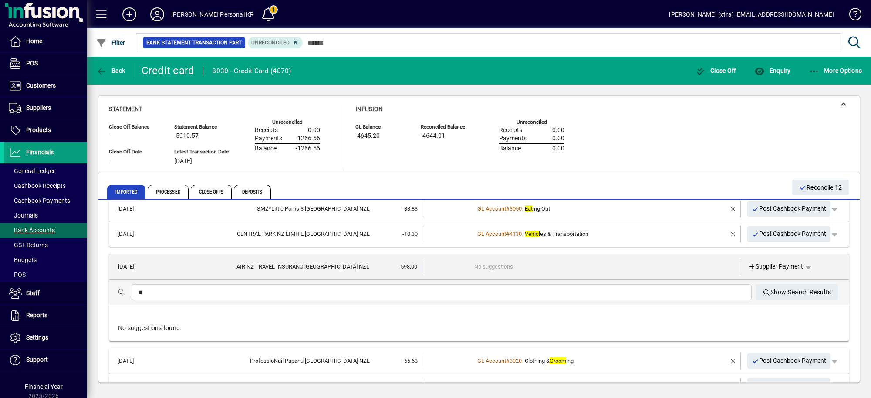
click at [366, 289] on input "*" at bounding box center [441, 292] width 606 height 10
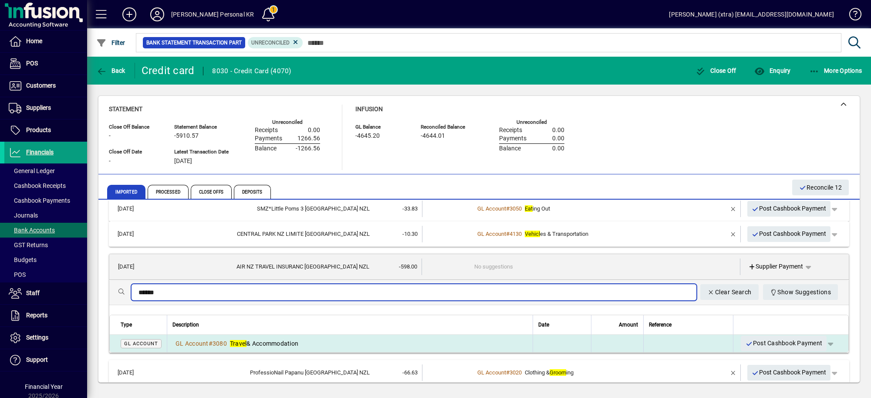
type input "******"
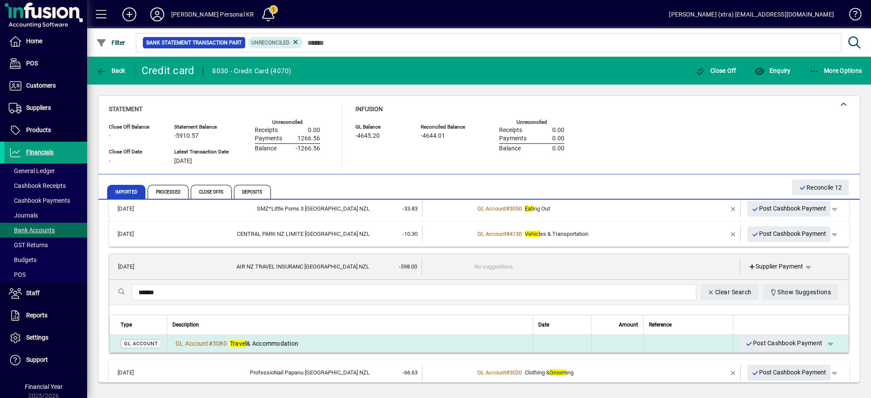
click at [332, 339] on div "GL Account # 3080 Travel & Accommodation" at bounding box center [349, 343] width 355 height 9
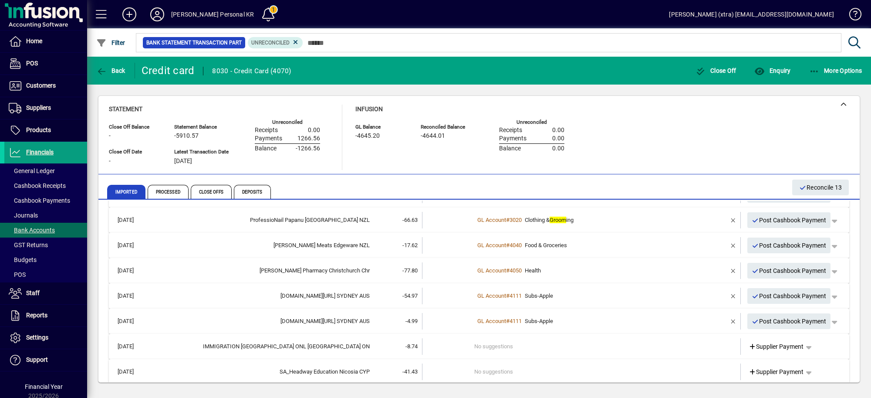
scroll to position [212, 0]
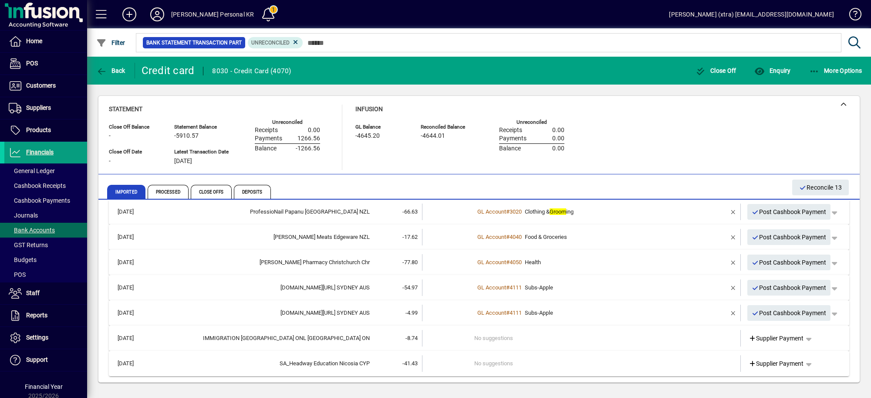
click at [332, 339] on div "IMMIGRATION CANADA ONL OTTAWA ON" at bounding box center [262, 338] width 216 height 9
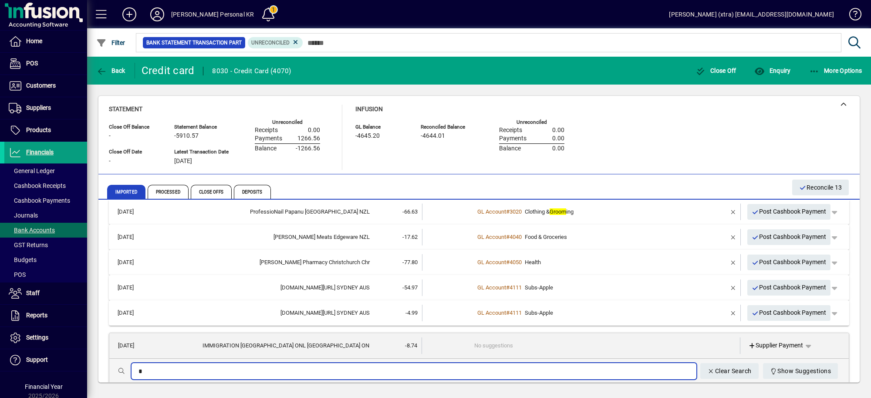
click at [331, 368] on input "*" at bounding box center [413, 371] width 551 height 10
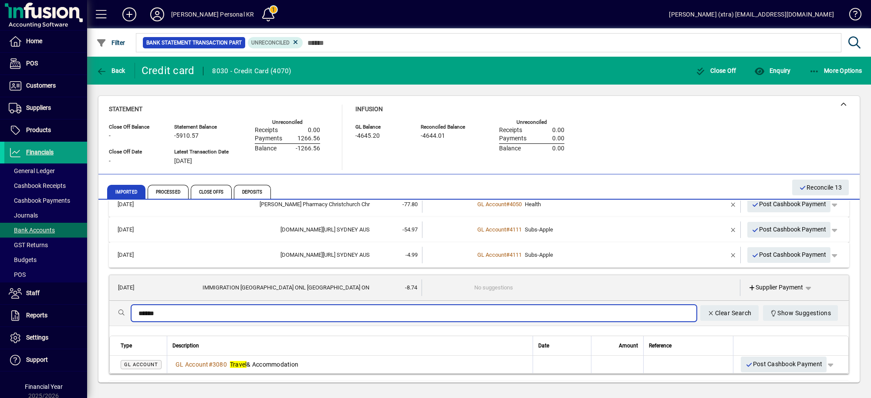
scroll to position [279, 0]
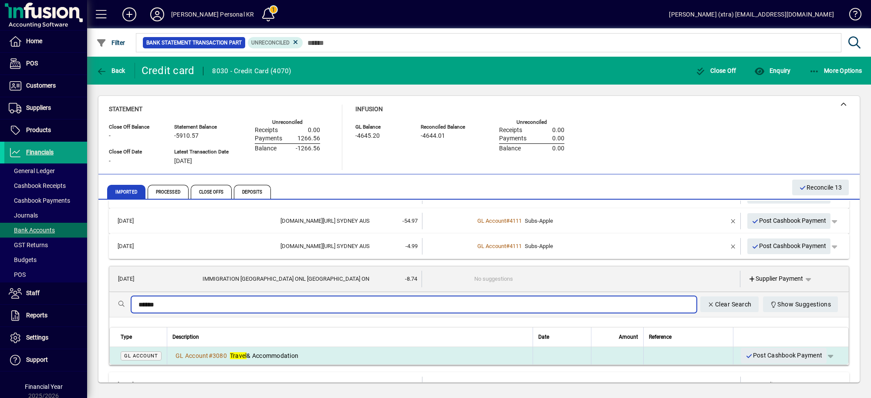
type input "******"
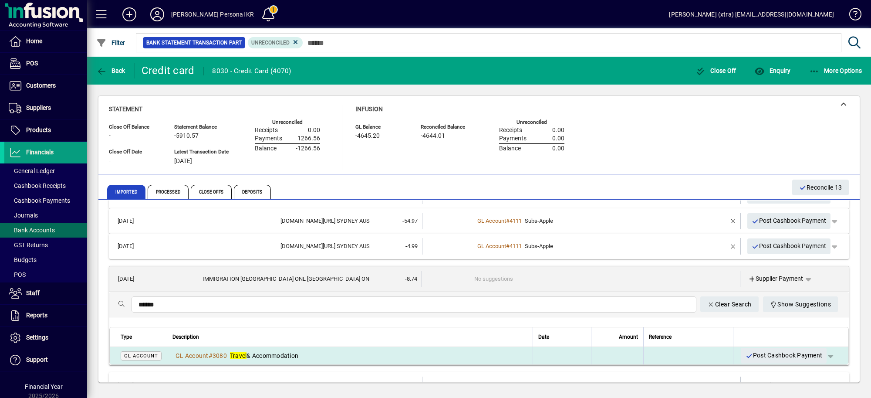
click at [331, 357] on div "GL Account # 3080 Travel & Accommodation" at bounding box center [349, 355] width 355 height 9
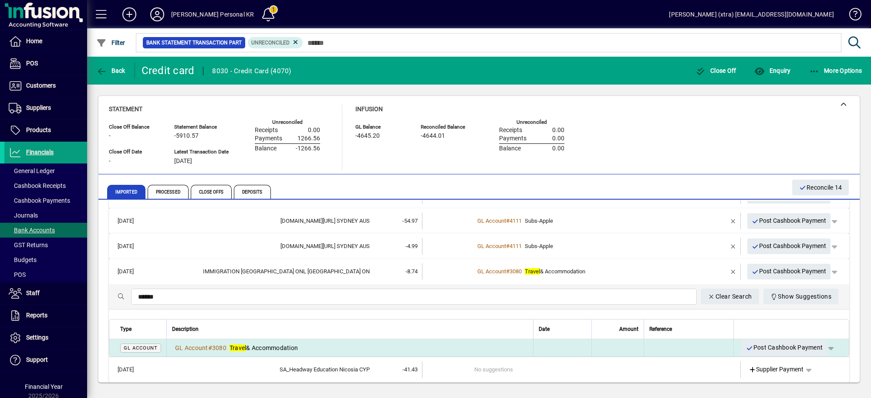
scroll to position [212, 0]
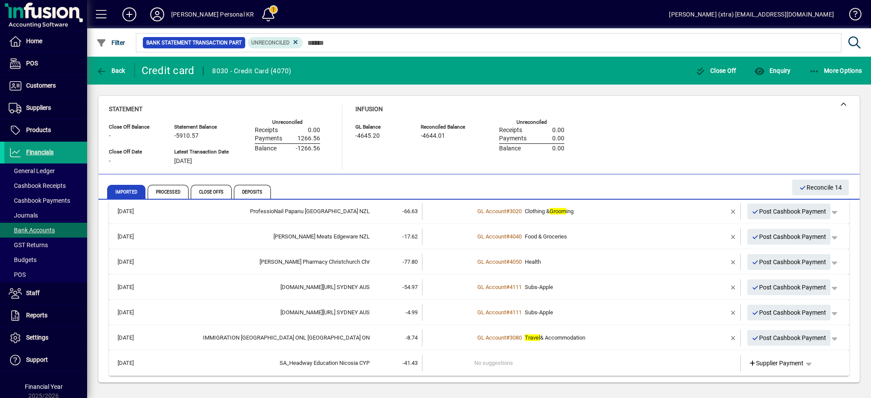
click at [352, 358] on div "SA_Headway Education Nicosia CYP" at bounding box center [262, 362] width 216 height 9
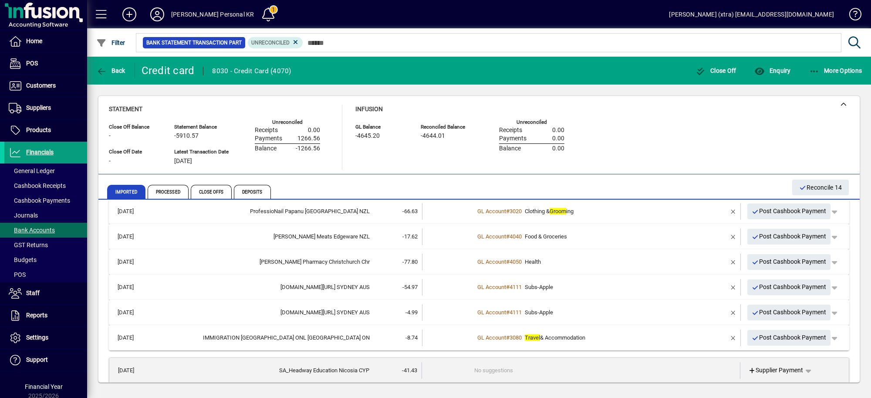
scroll to position [281, 0]
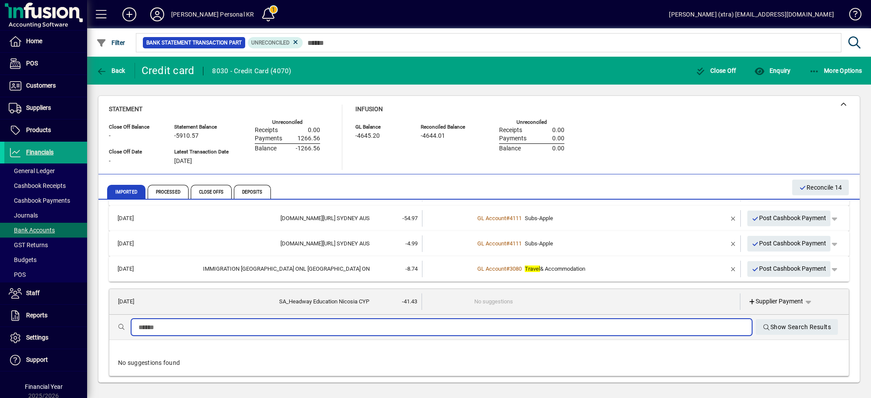
click at [366, 330] on input "text" at bounding box center [441, 327] width 606 height 10
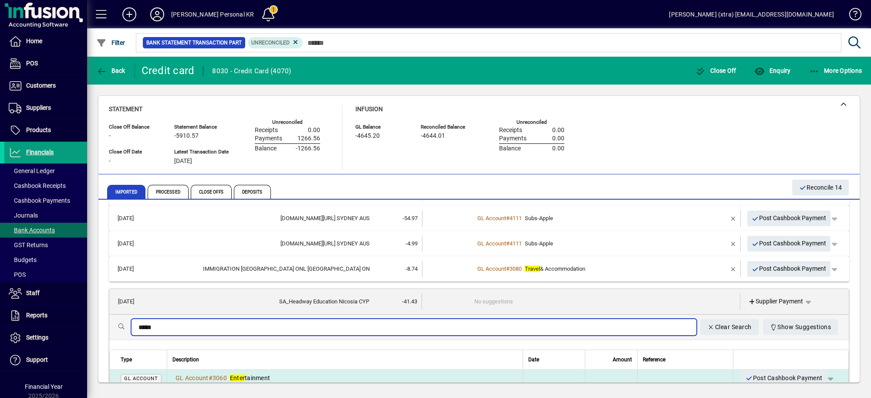
type input "*****"
click at [346, 373] on div "GL Account # 3060 Enter tainment" at bounding box center [344, 377] width 345 height 9
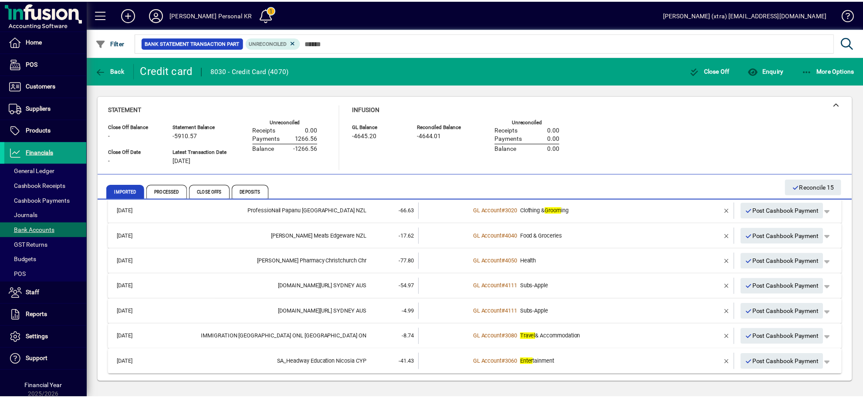
scroll to position [212, 0]
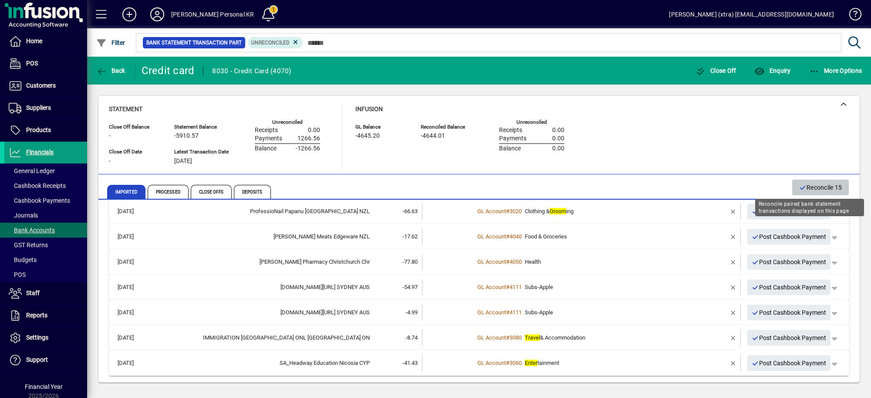
click at [829, 188] on span "Reconcile 15" at bounding box center [820, 187] width 43 height 14
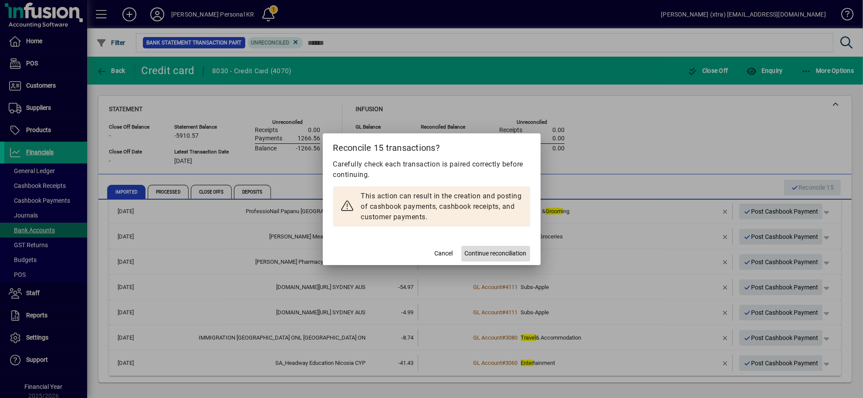
click at [501, 249] on span "Continue reconciliation" at bounding box center [496, 253] width 62 height 9
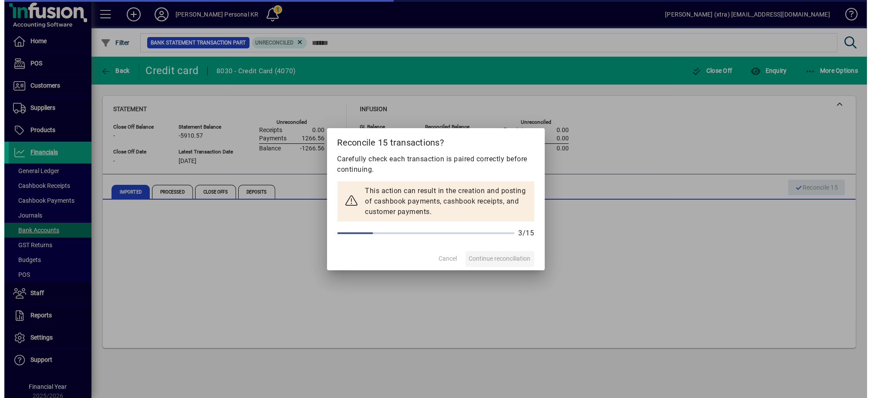
scroll to position [0, 0]
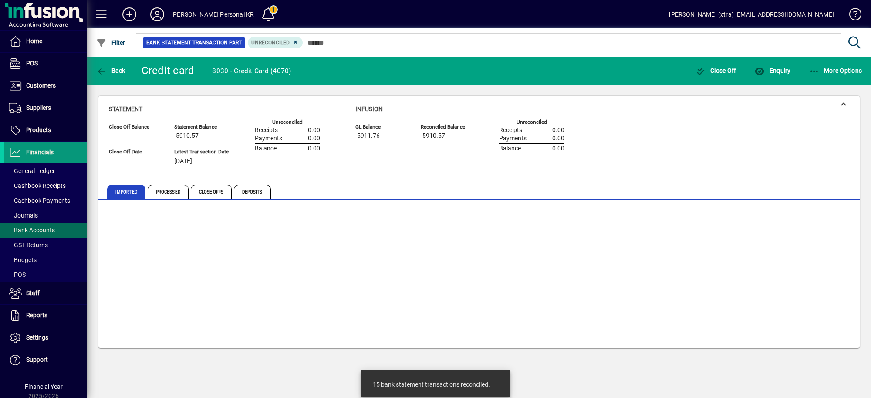
click at [43, 148] on span "Financials" at bounding box center [39, 151] width 27 height 7
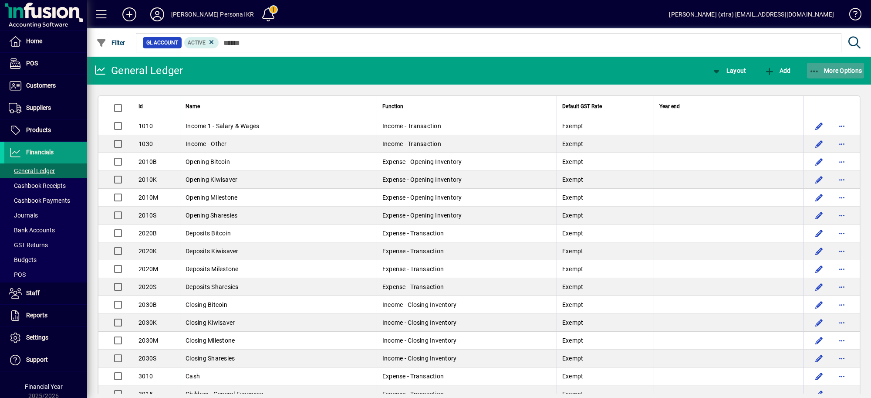
click at [826, 71] on span "More Options" at bounding box center [835, 70] width 53 height 7
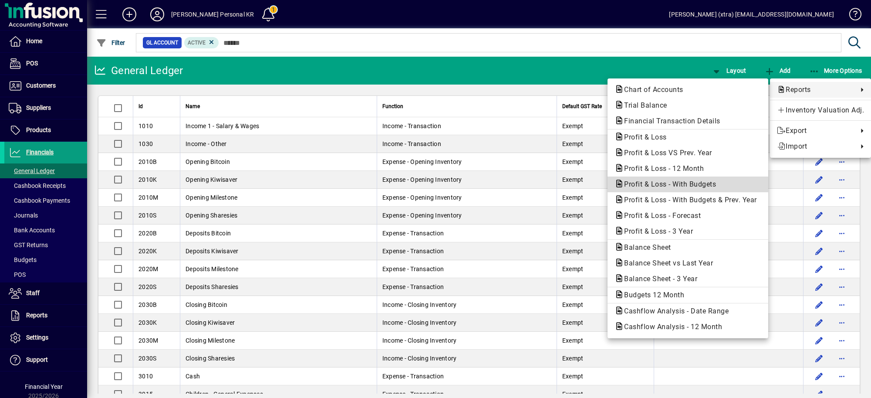
click at [684, 178] on button "Profit & Loss - With Budgets" at bounding box center [687, 184] width 161 height 16
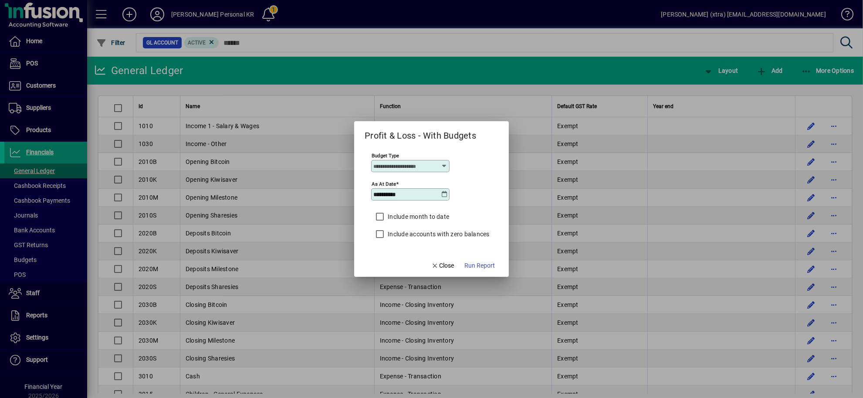
type input "****"
click at [429, 217] on label "Include month to date" at bounding box center [417, 216] width 63 height 9
click at [469, 261] on span "Run Report" at bounding box center [479, 265] width 30 height 9
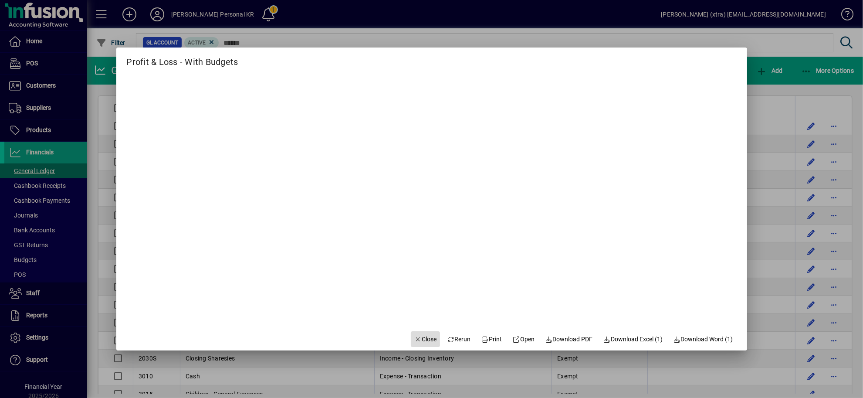
click at [421, 345] on span "button" at bounding box center [426, 338] width 30 height 21
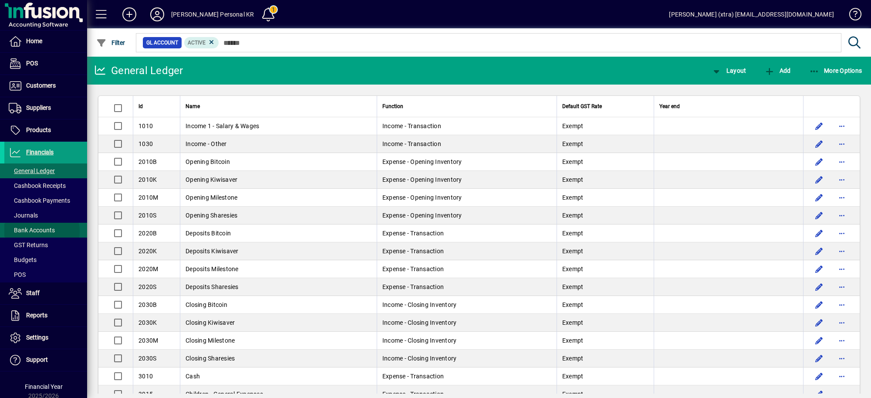
click at [38, 232] on span "Bank Accounts" at bounding box center [32, 229] width 46 height 7
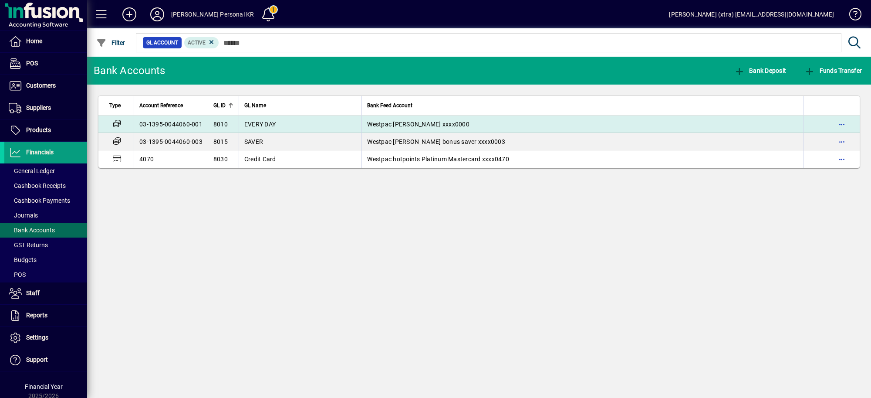
click at [179, 121] on td "03-1395-0044060-001" at bounding box center [171, 123] width 74 height 17
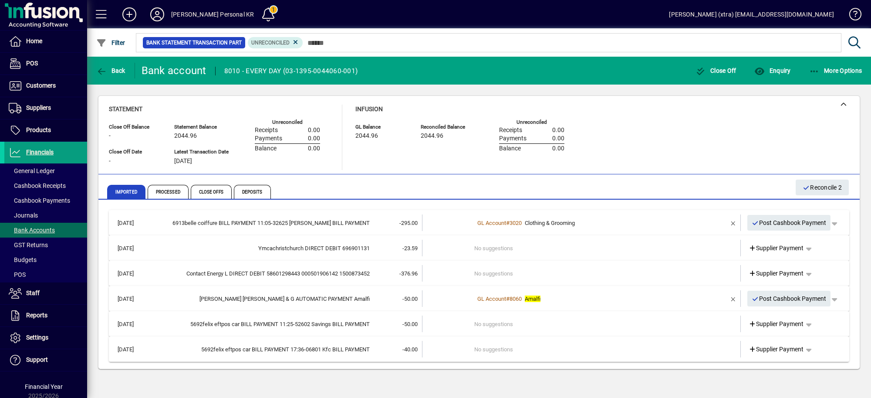
click at [423, 248] on td at bounding box center [448, 247] width 52 height 17
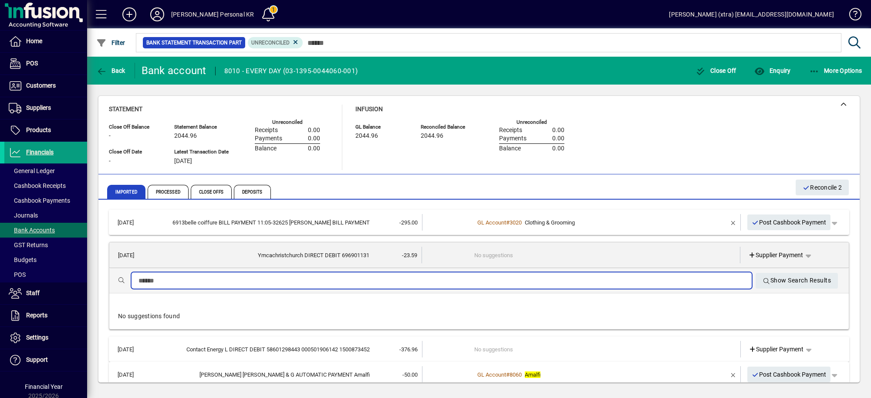
click at [416, 275] on input "text" at bounding box center [441, 280] width 606 height 10
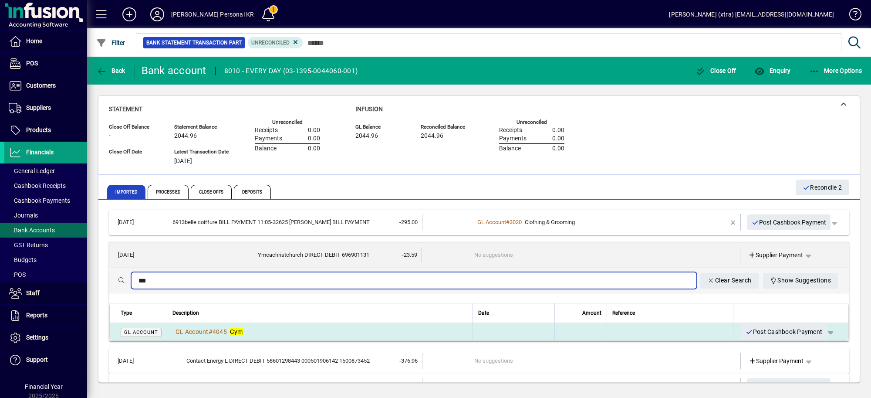
type input "***"
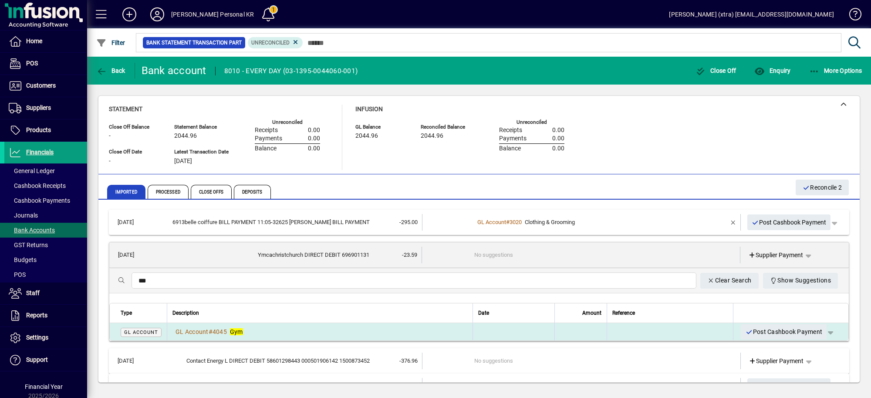
click at [367, 324] on td "GL Account # 4045 Gym" at bounding box center [320, 331] width 306 height 17
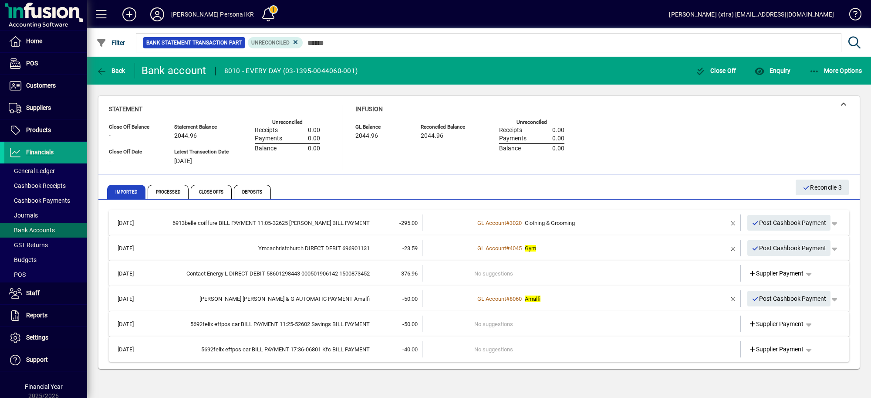
click at [371, 271] on td "-376.96" at bounding box center [396, 273] width 52 height 17
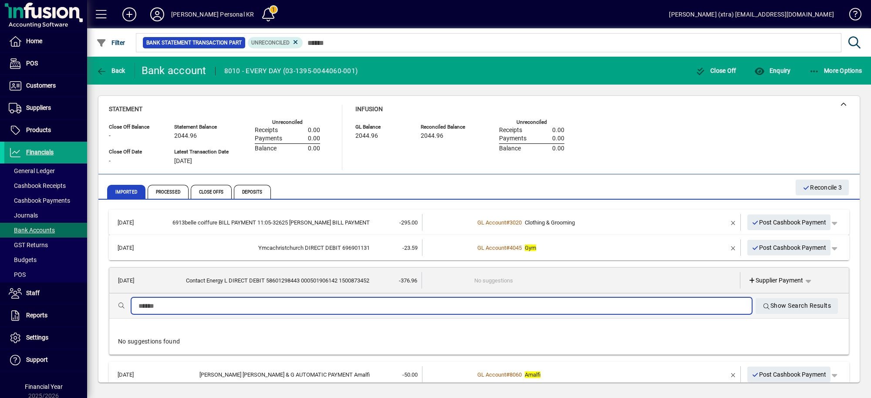
click at [368, 305] on input "text" at bounding box center [441, 305] width 606 height 10
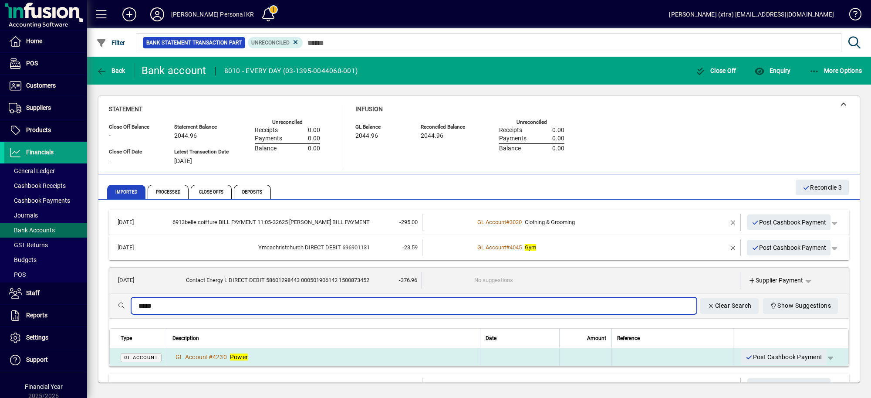
type input "*****"
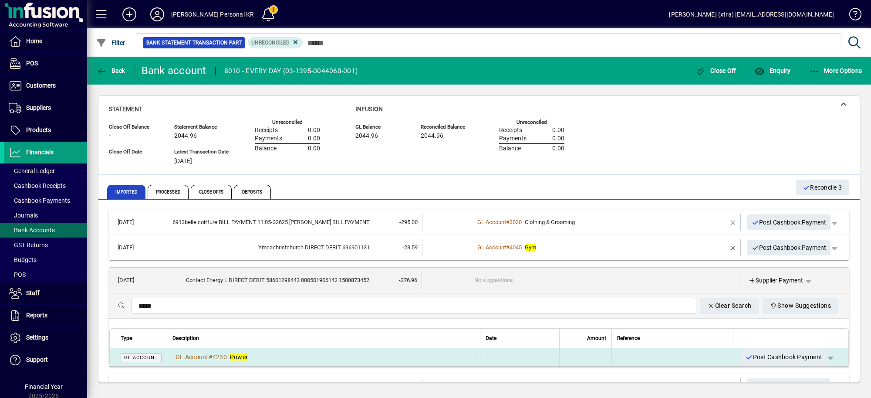
click at [370, 354] on div "GL Account # 4230 Power" at bounding box center [323, 356] width 302 height 9
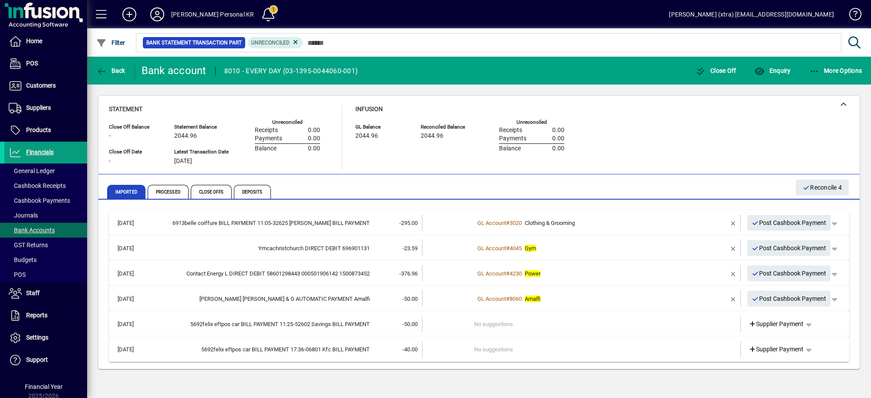
click at [371, 332] on mat-expansion-panel-header "12/08/2025 5692felix eftpos car BILL PAYMENT 11:25-52602 Savings BILL PAYMENT -…" at bounding box center [479, 323] width 740 height 25
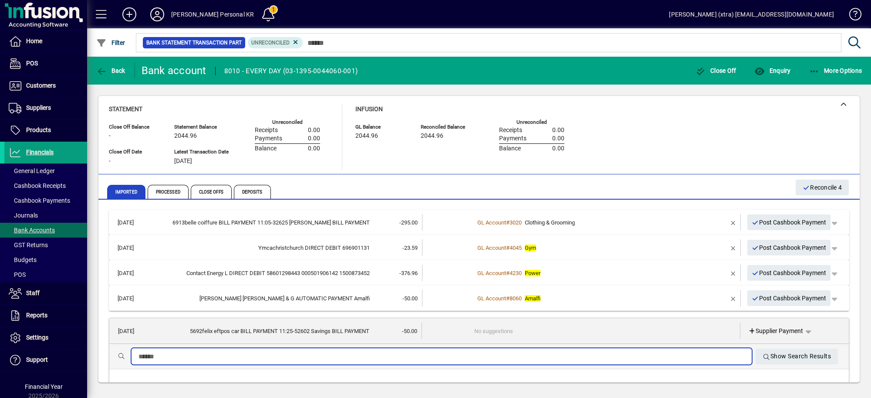
click at [370, 355] on input "text" at bounding box center [441, 356] width 606 height 10
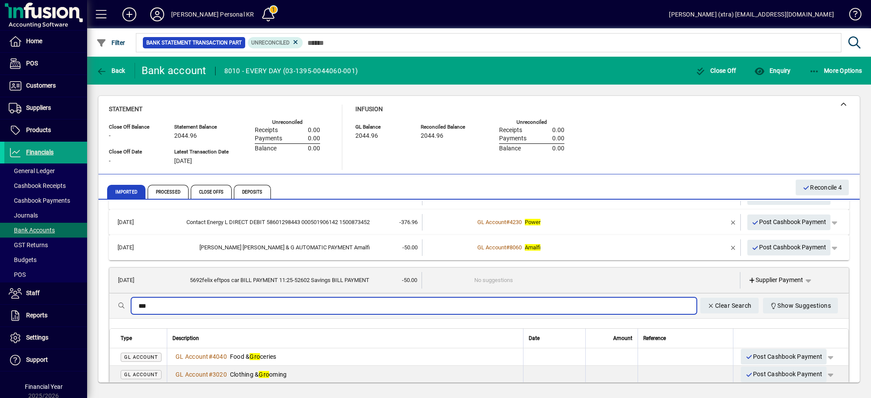
scroll to position [51, 0]
type input "***"
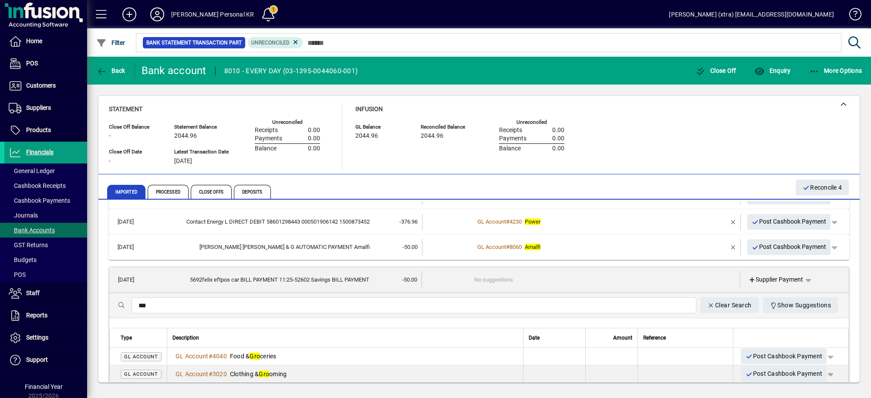
click at [370, 355] on div "GL Account # 4040 Food & Gro ceries" at bounding box center [344, 355] width 345 height 9
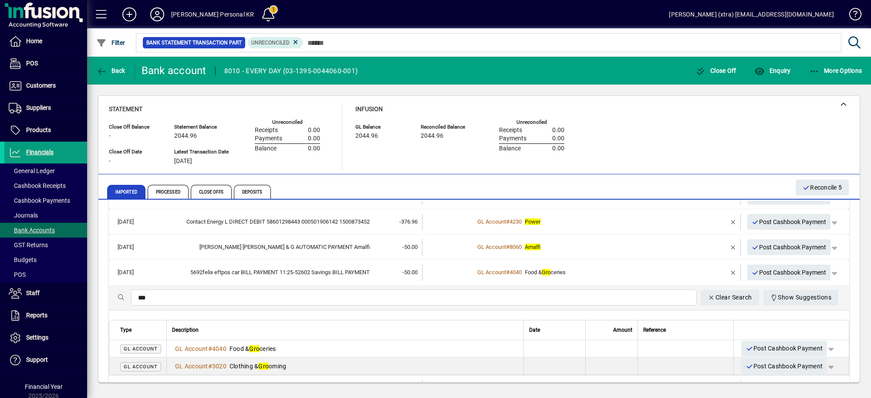
scroll to position [0, 0]
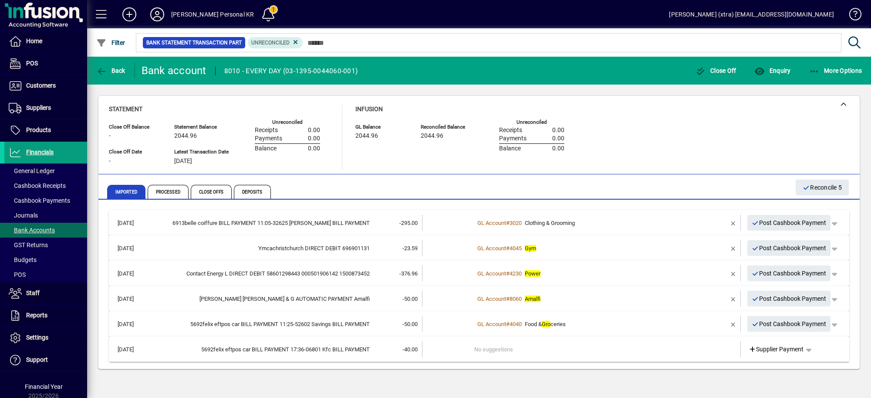
click at [373, 342] on td "-40.00" at bounding box center [396, 348] width 52 height 17
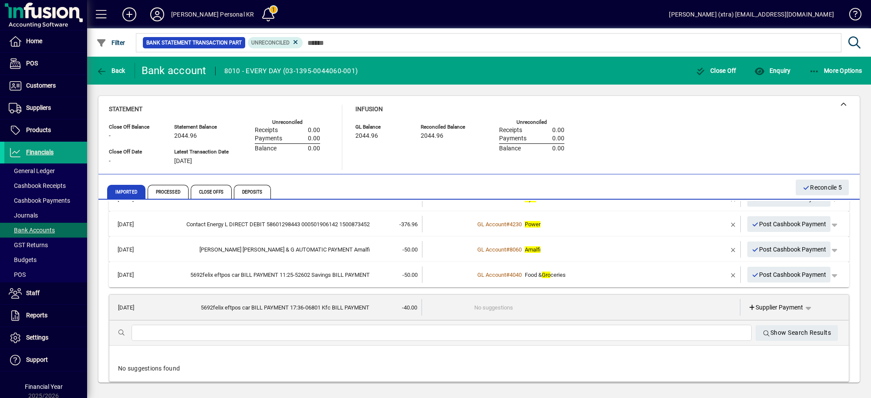
scroll to position [51, 0]
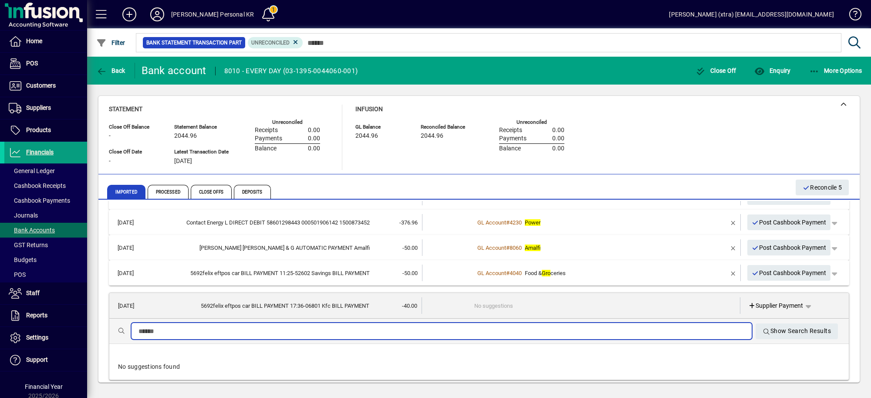
click at [388, 332] on input "text" at bounding box center [441, 331] width 606 height 10
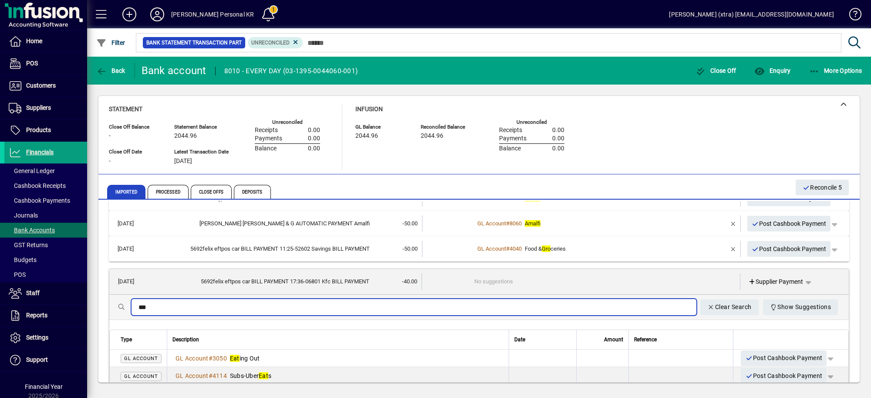
scroll to position [75, 0]
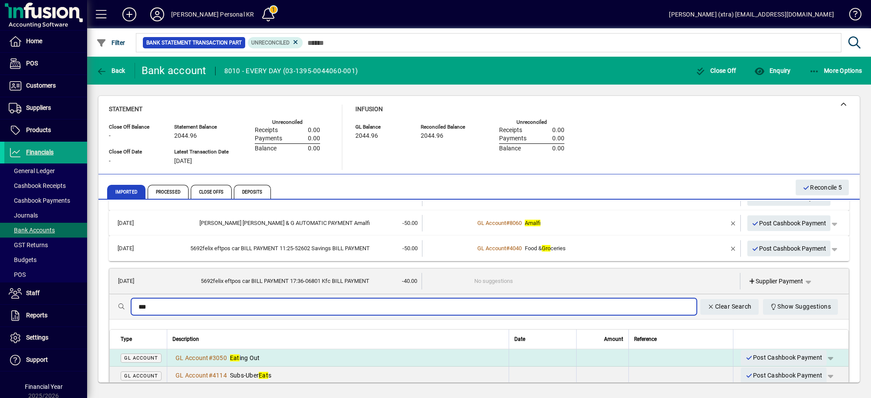
type input "***"
click at [385, 355] on div "GL Account # 3050 Eat ing Out" at bounding box center [337, 357] width 331 height 9
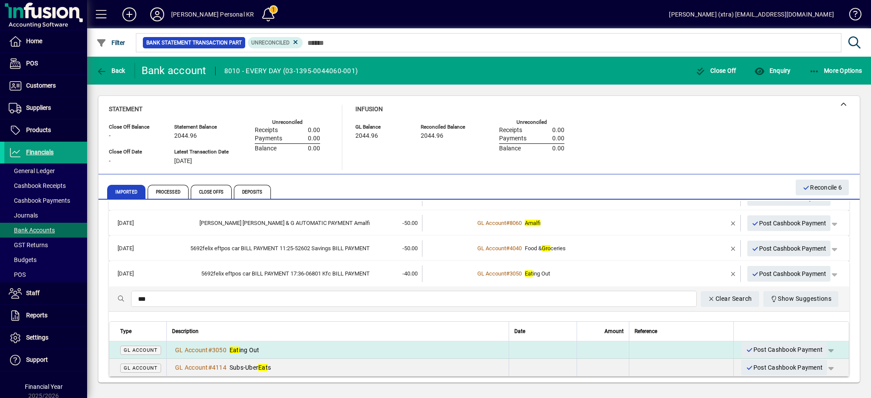
scroll to position [0, 0]
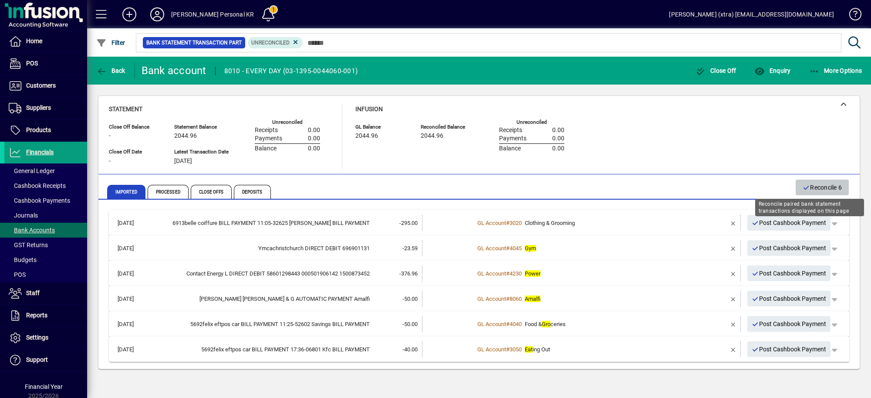
click at [817, 186] on span "Reconcile 6" at bounding box center [821, 187] width 39 height 14
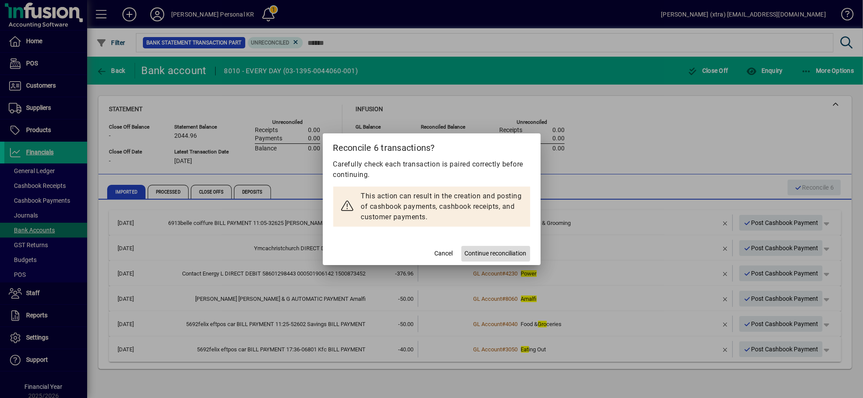
click at [510, 253] on span "Continue reconciliation" at bounding box center [496, 253] width 62 height 9
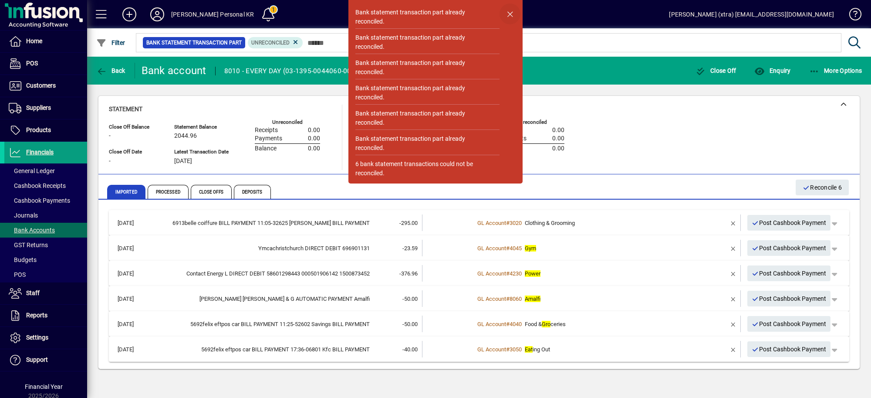
click at [510, 10] on span "button" at bounding box center [509, 13] width 21 height 21
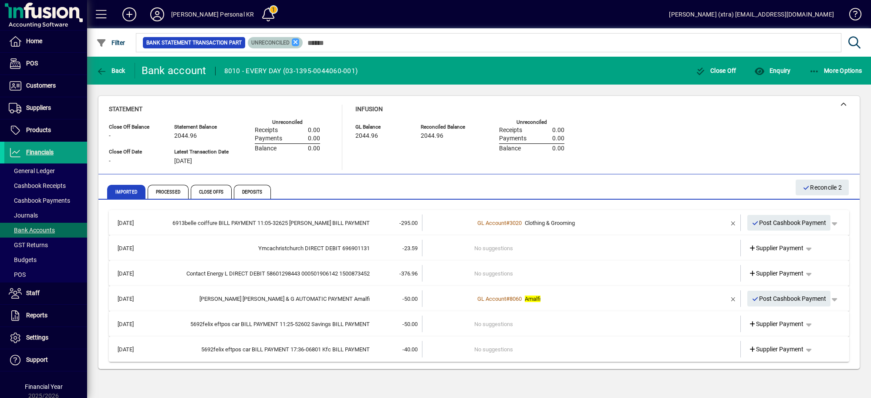
click at [294, 40] on icon at bounding box center [296, 42] width 8 height 8
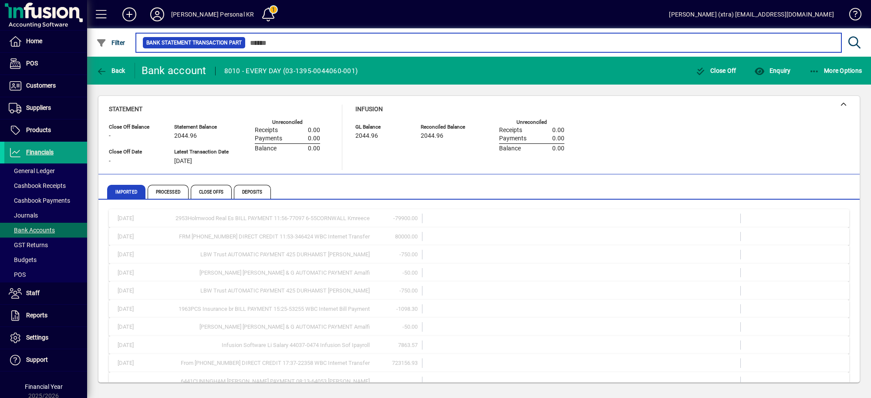
scroll to position [219, 0]
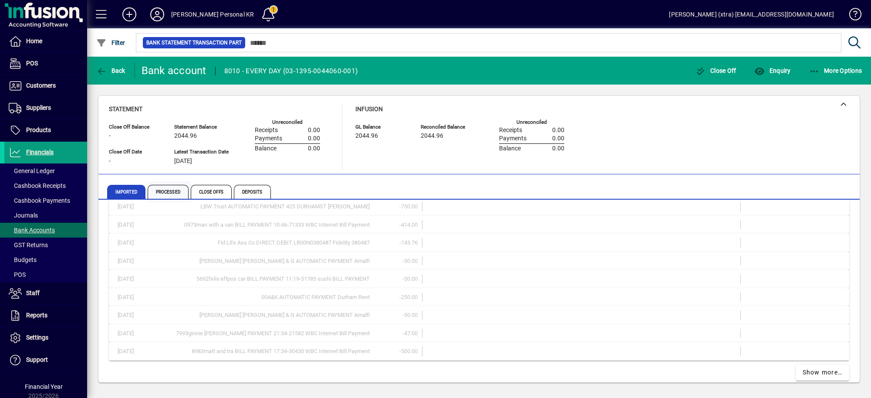
click at [179, 184] on span "Processed" at bounding box center [169, 191] width 43 height 21
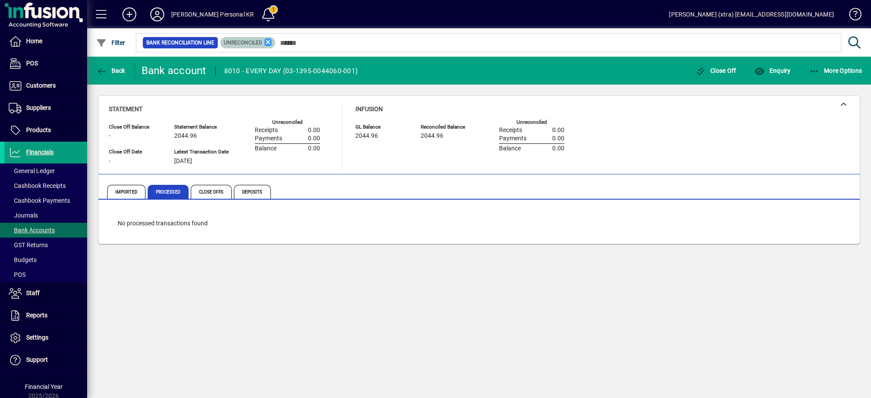
click at [265, 44] on icon at bounding box center [268, 42] width 8 height 8
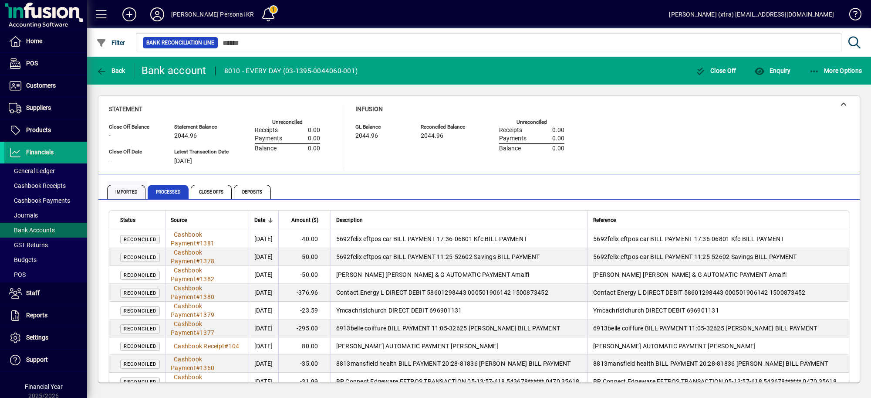
click at [128, 189] on span "Imported" at bounding box center [126, 192] width 38 height 14
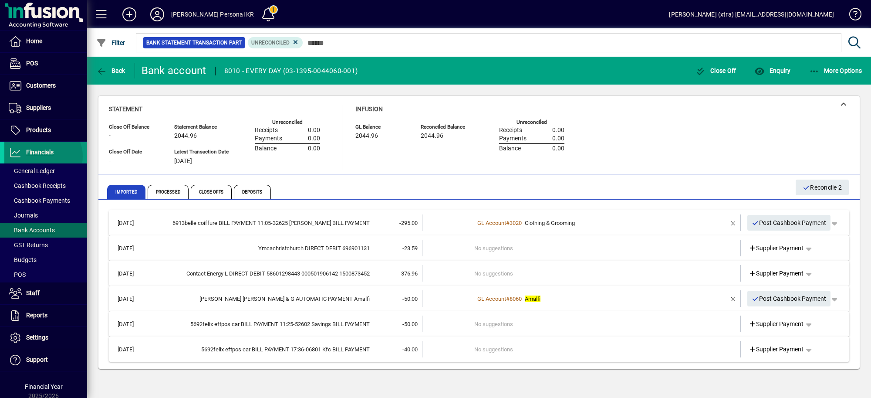
click at [42, 157] on span "Financials" at bounding box center [28, 152] width 49 height 10
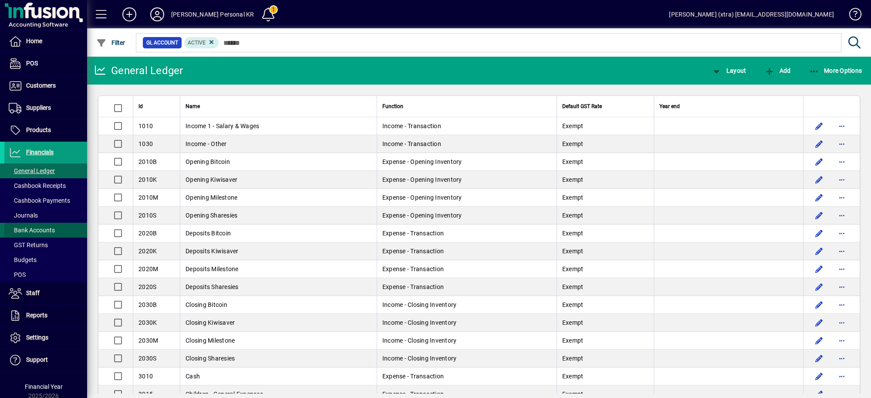
click at [51, 227] on span "Bank Accounts" at bounding box center [32, 229] width 46 height 7
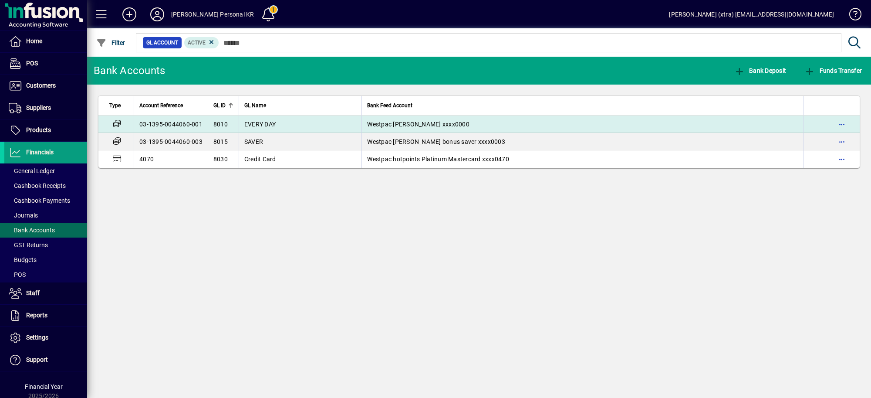
click at [276, 124] on td "EVERY DAY" at bounding box center [300, 123] width 123 height 17
